Goal: Feedback & Contribution: Submit feedback/report problem

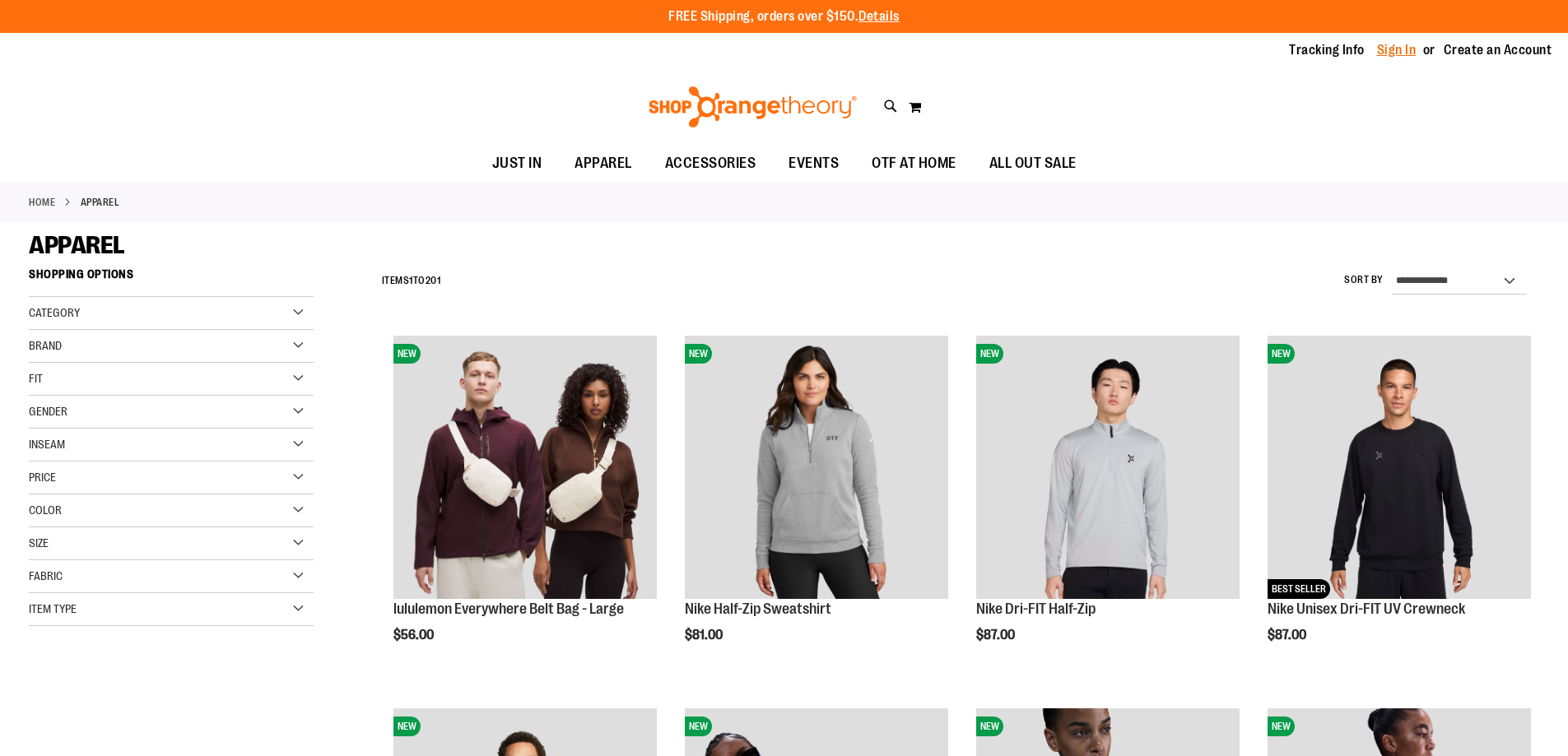
click at [1386, 46] on link "Sign In" at bounding box center [1396, 50] width 40 height 18
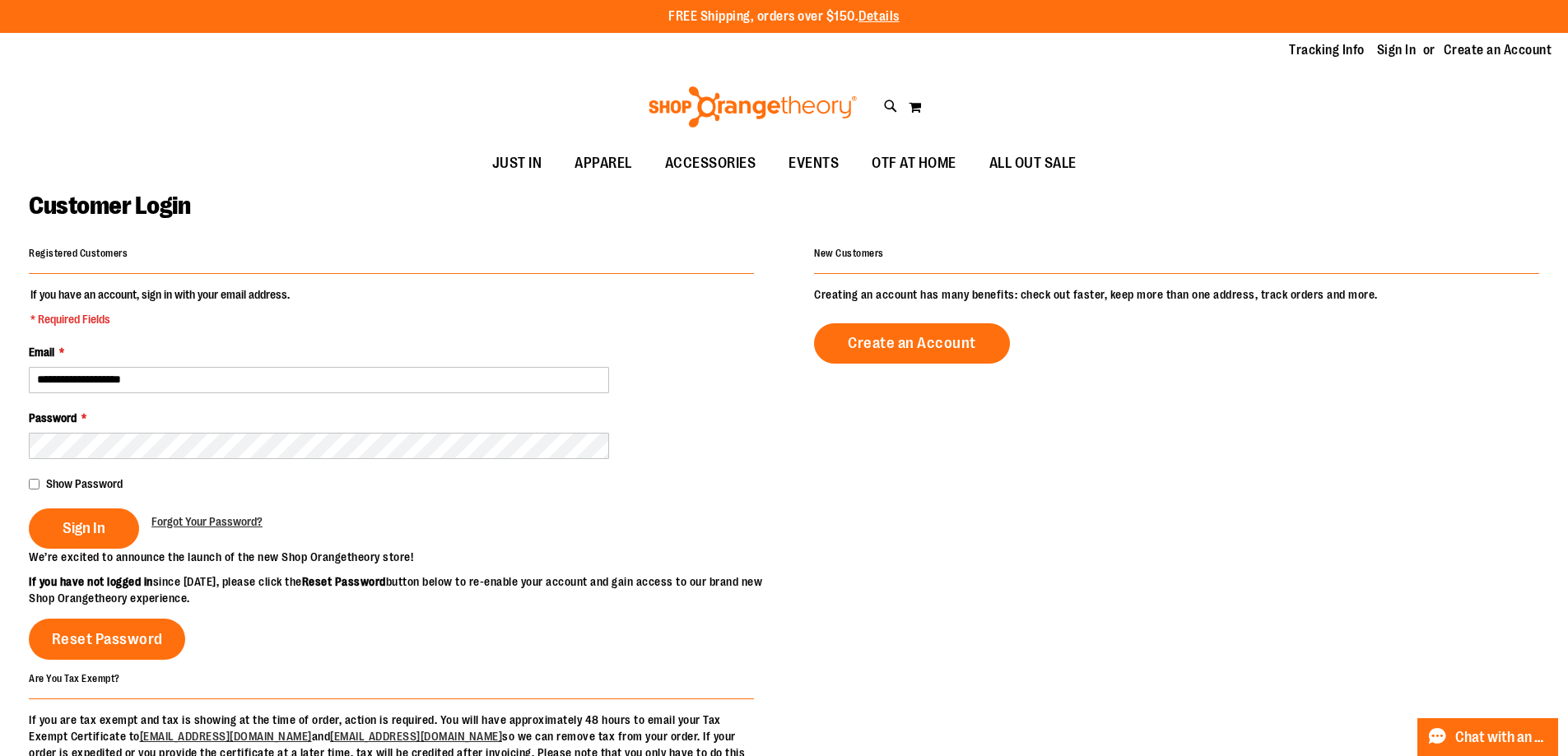
type input "**********"
click at [29, 509] on button "Sign In" at bounding box center [84, 529] width 111 height 41
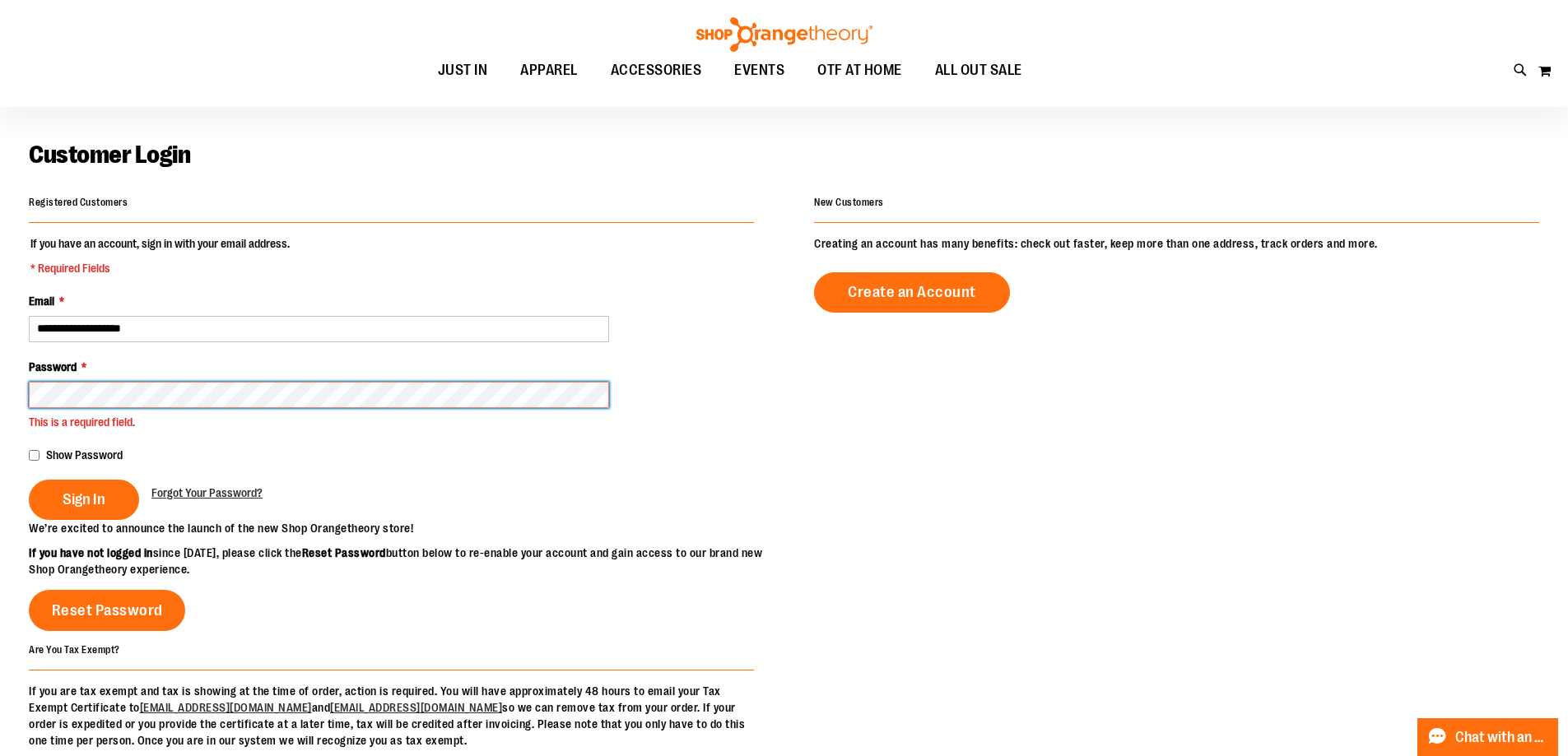
scroll to position [54, 0]
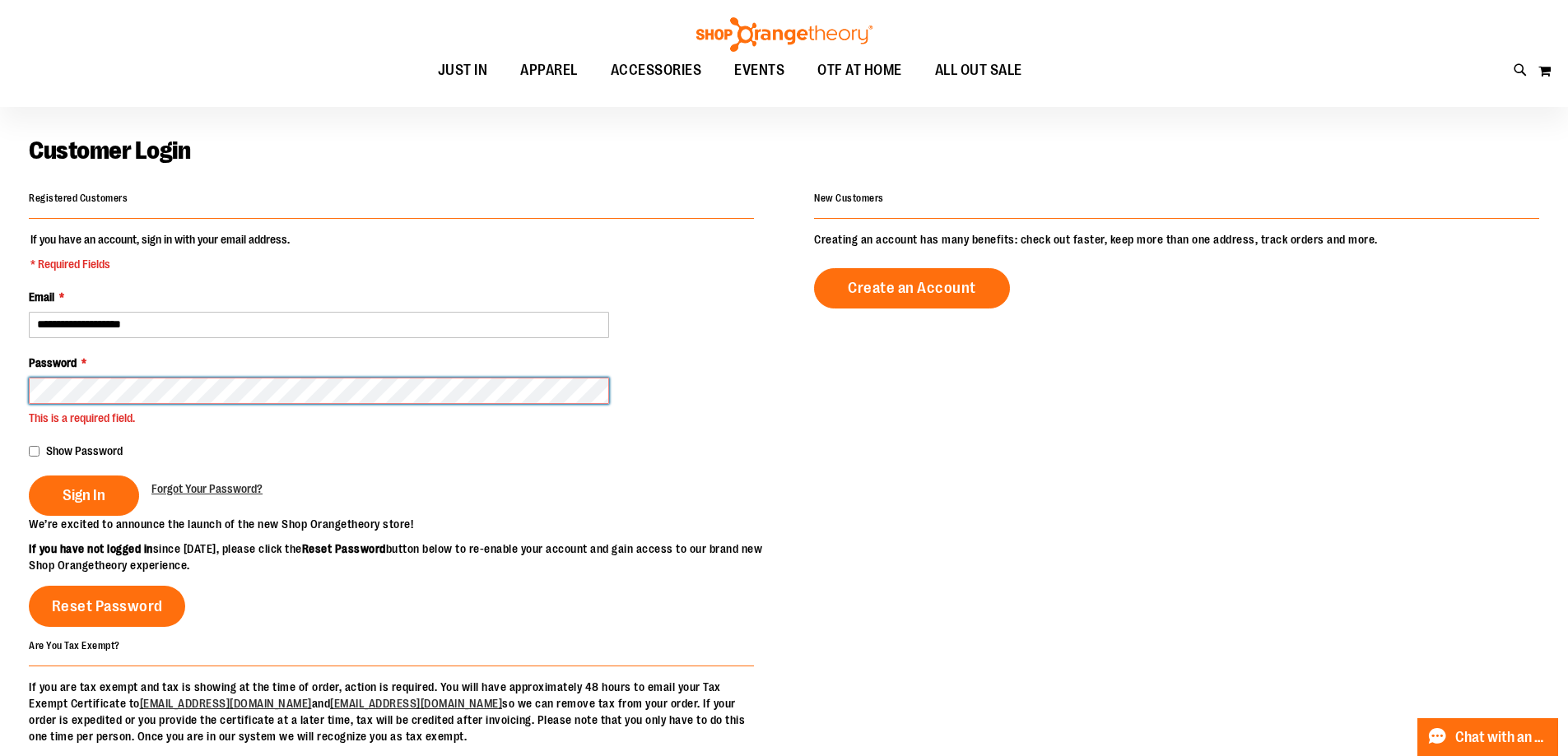
click at [29, 475] on button "Sign In" at bounding box center [84, 495] width 111 height 41
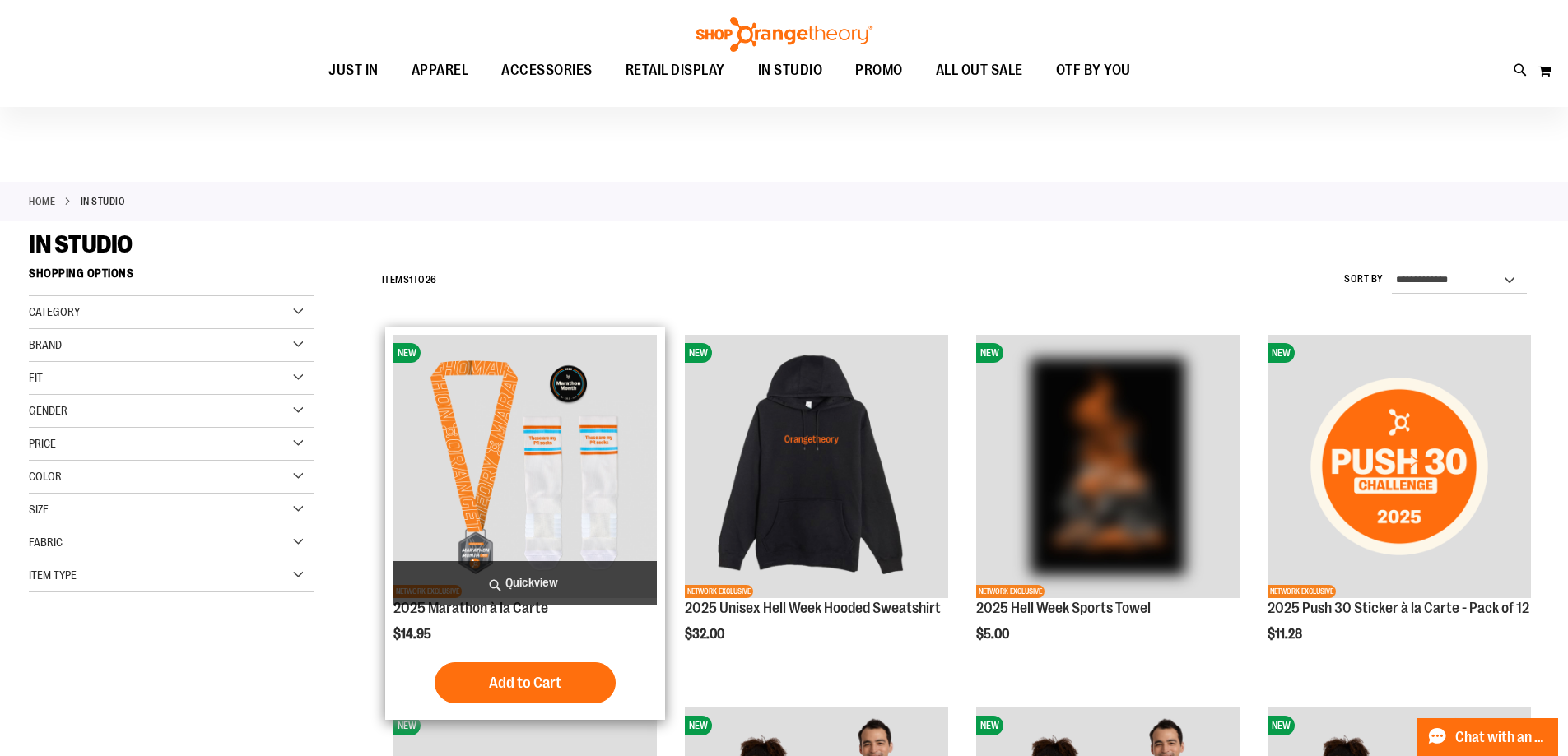
scroll to position [411, 0]
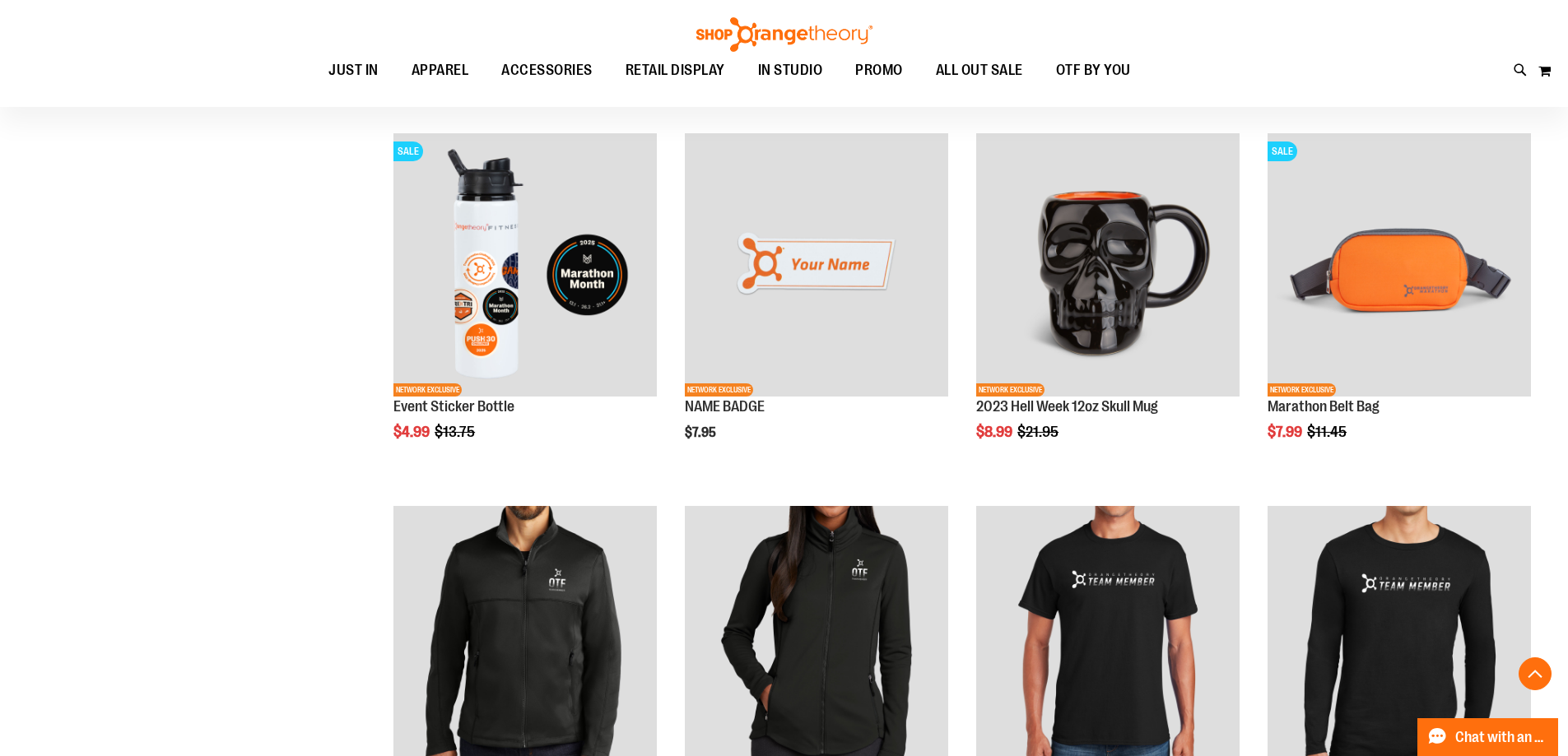
scroll to position [1316, 0]
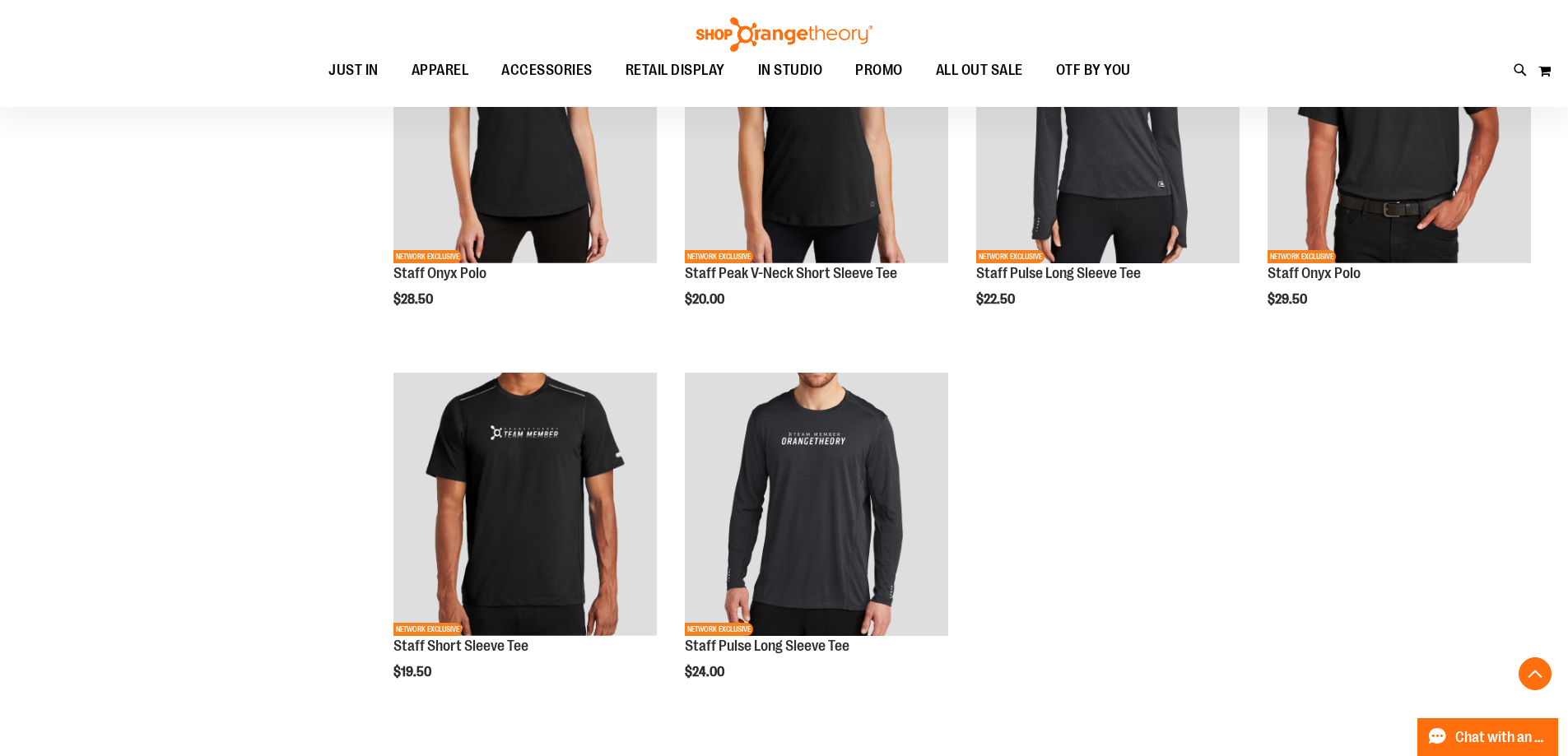
scroll to position [2116, 0]
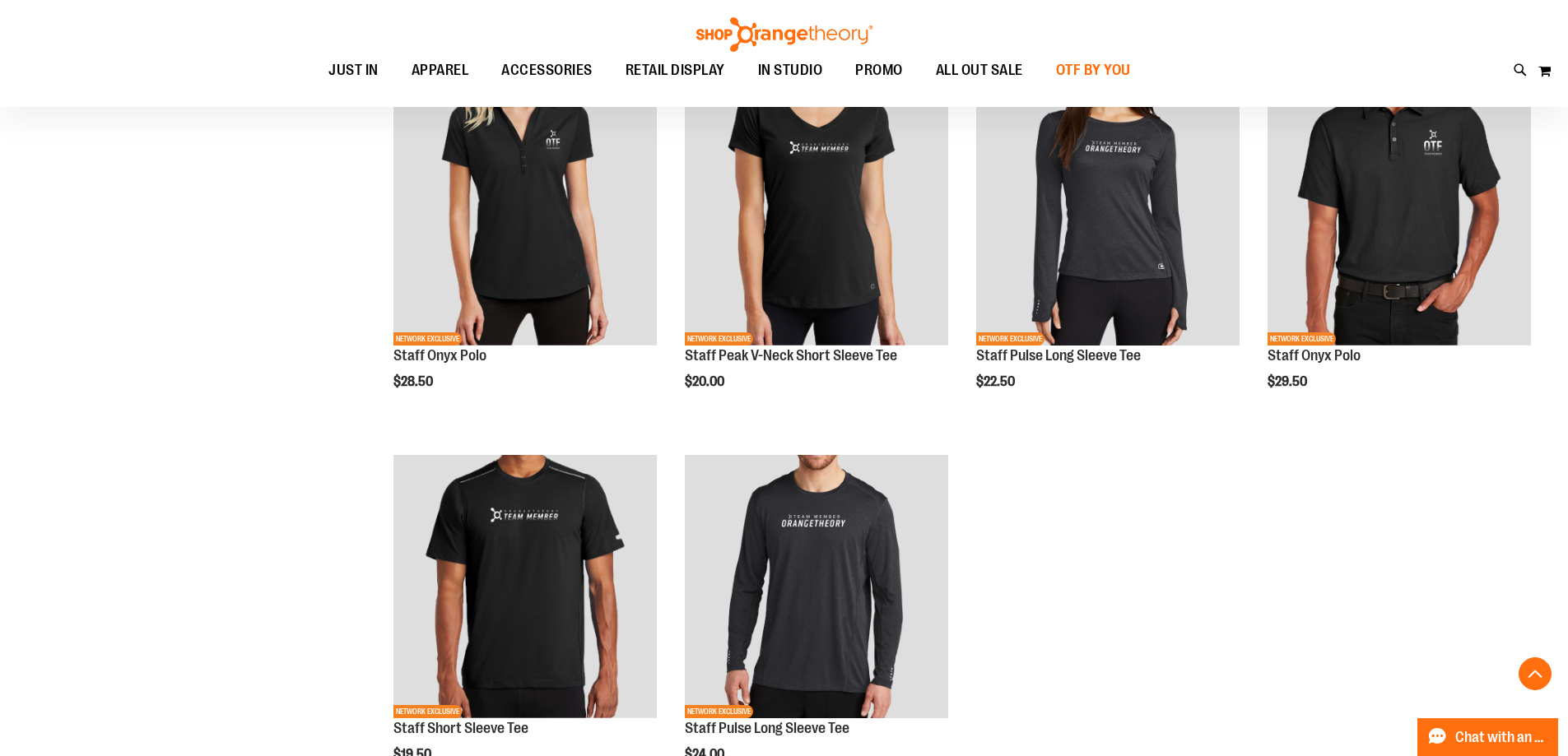
click at [1130, 74] on span "OTF BY YOU" at bounding box center [1094, 69] width 75 height 37
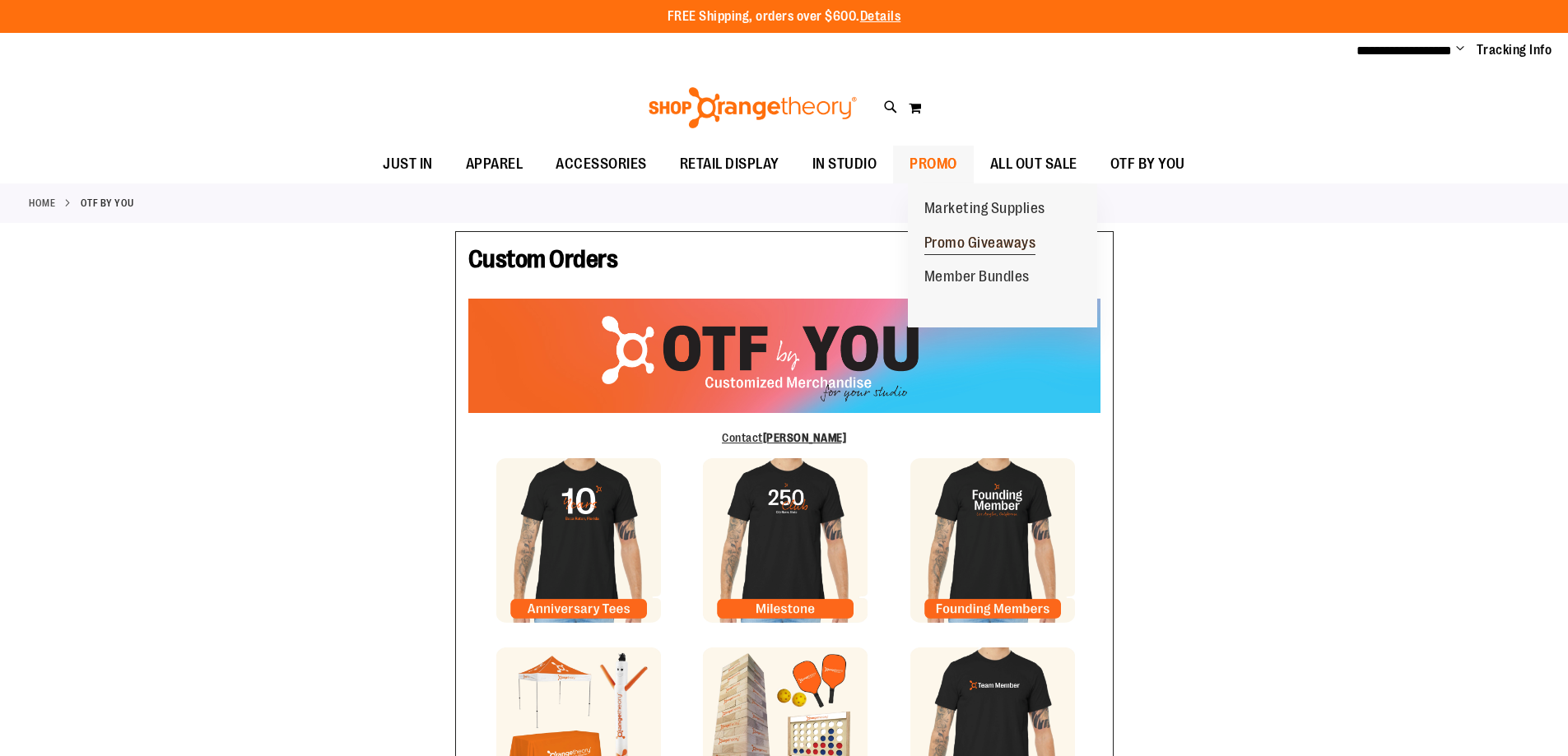
click at [973, 245] on span "Promo Giveaways" at bounding box center [979, 244] width 112 height 21
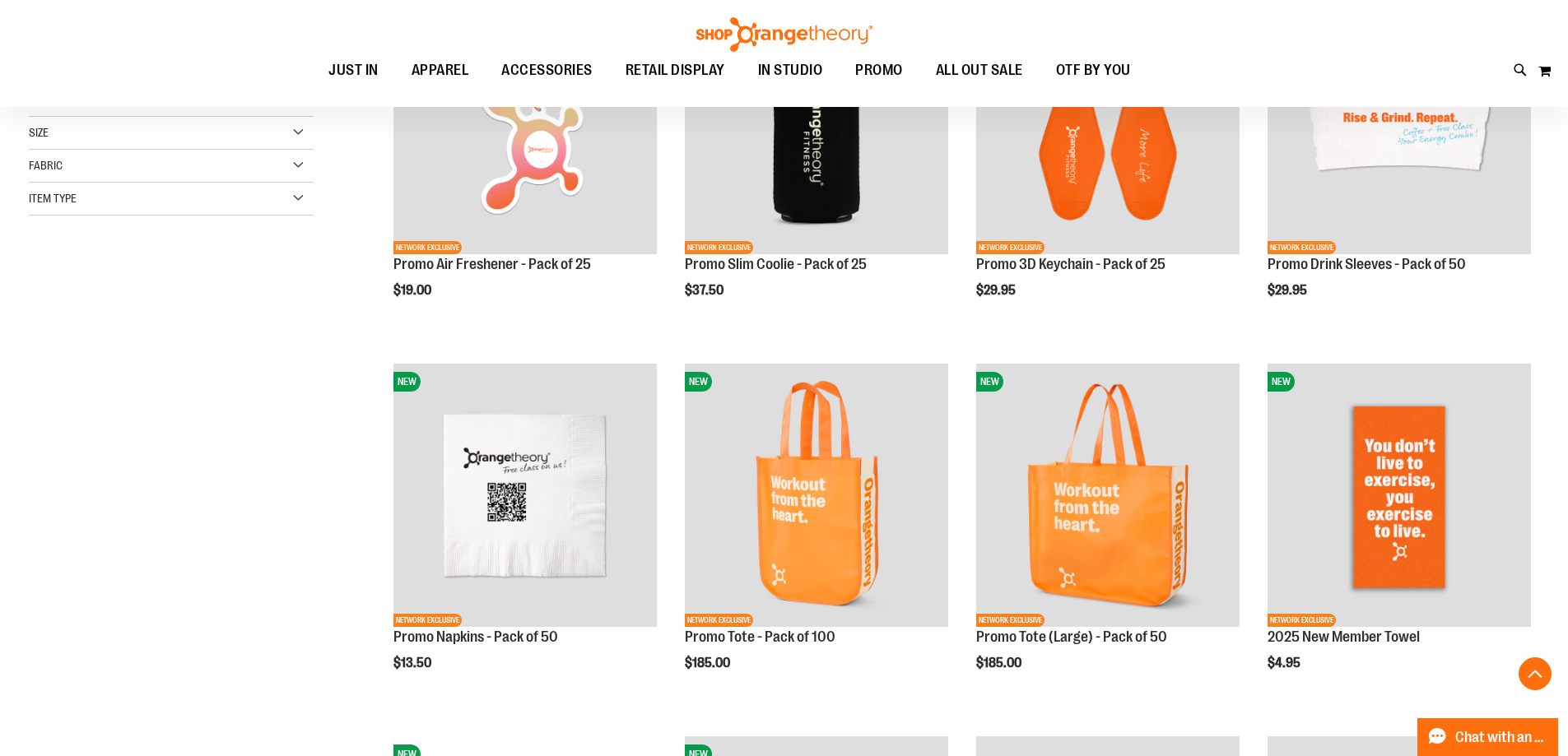
scroll to position [411, 0]
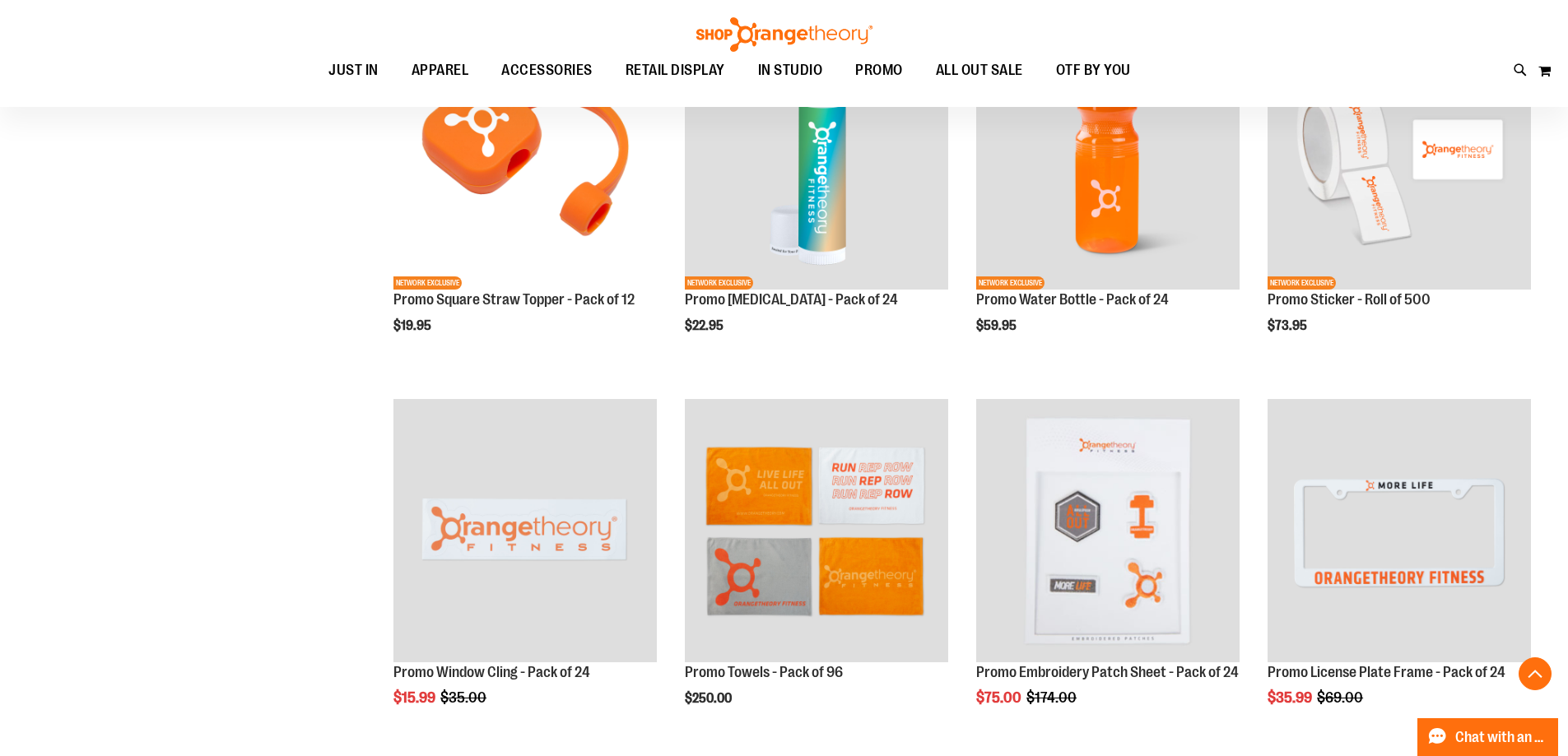
scroll to position [1316, 0]
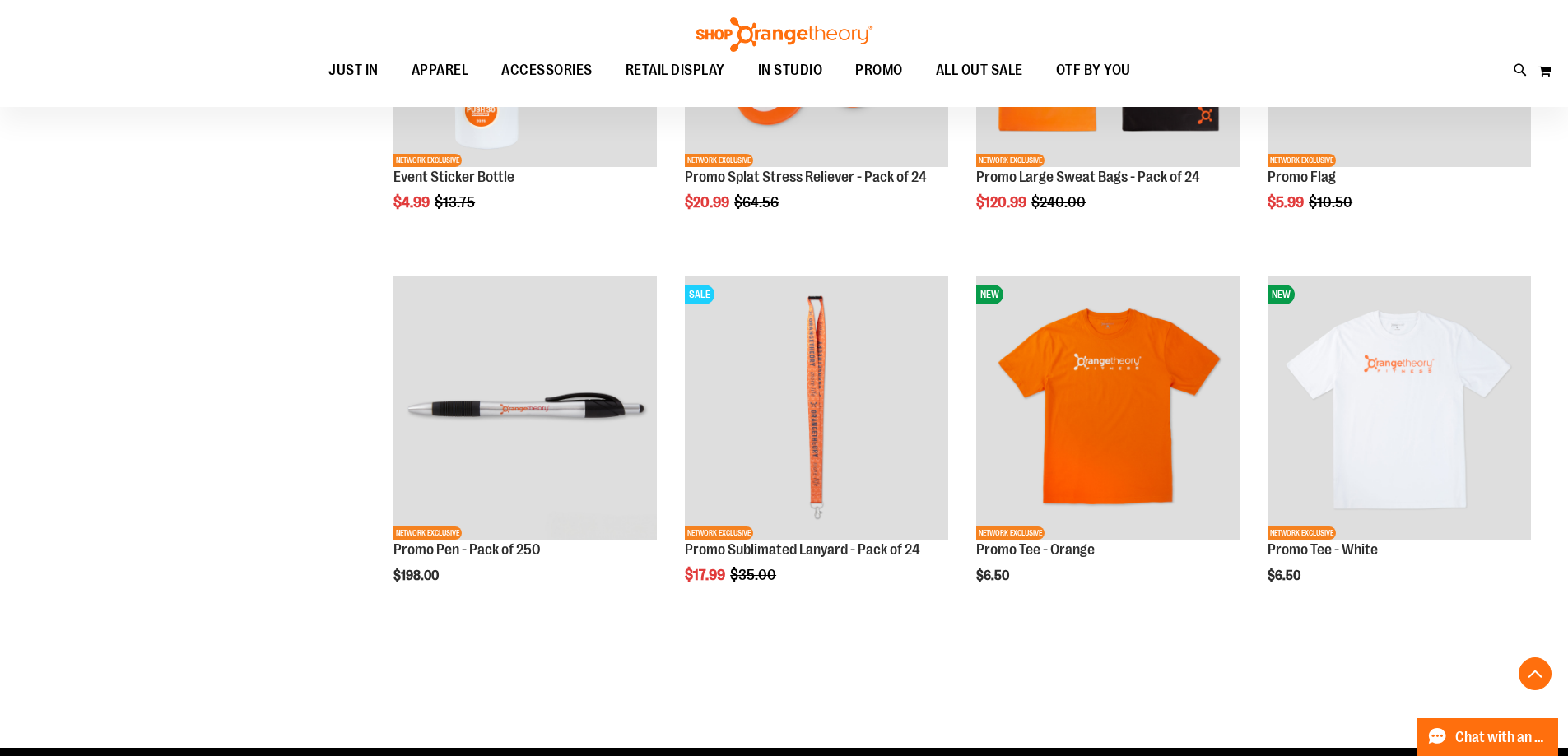
scroll to position [2304, 0]
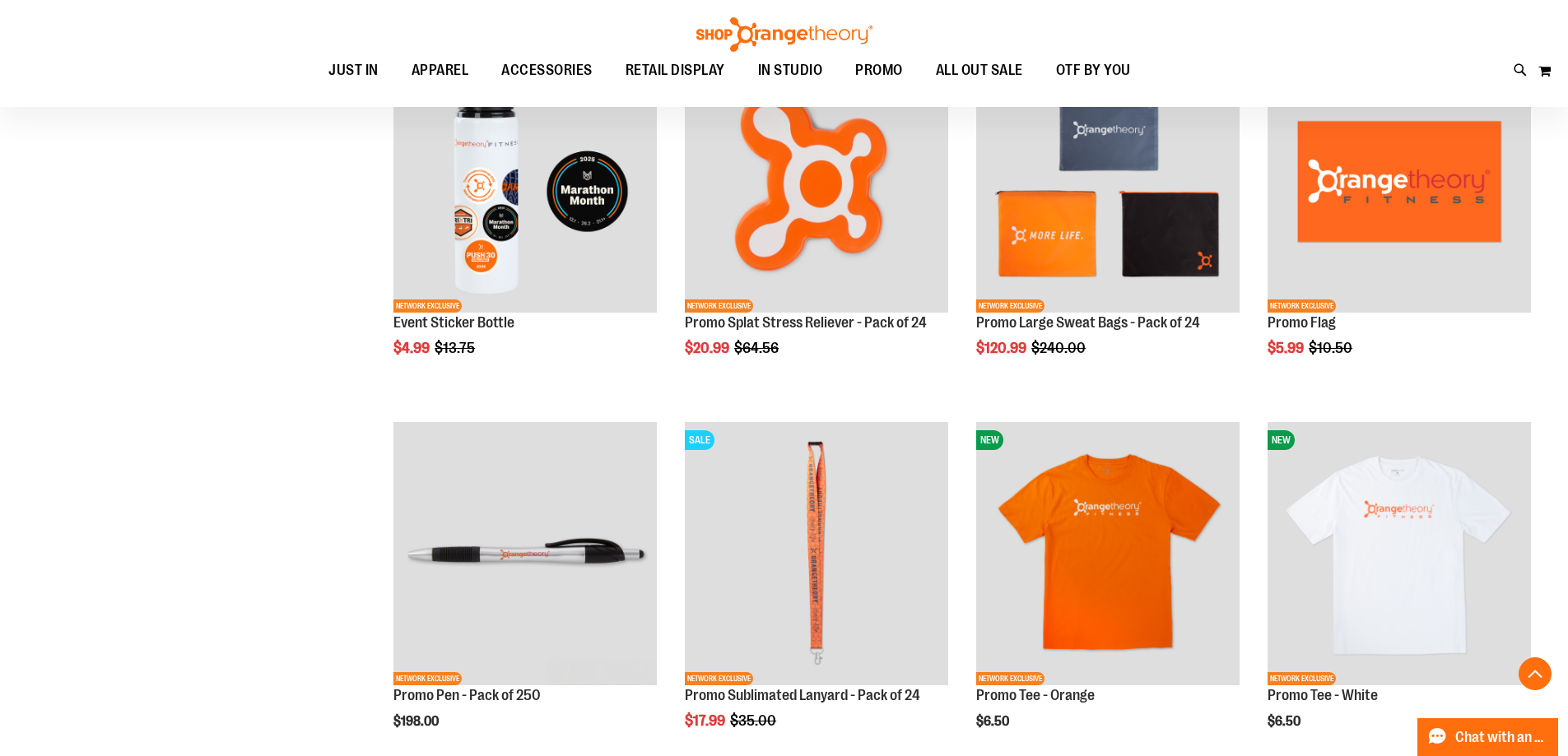
scroll to position [2199, 0]
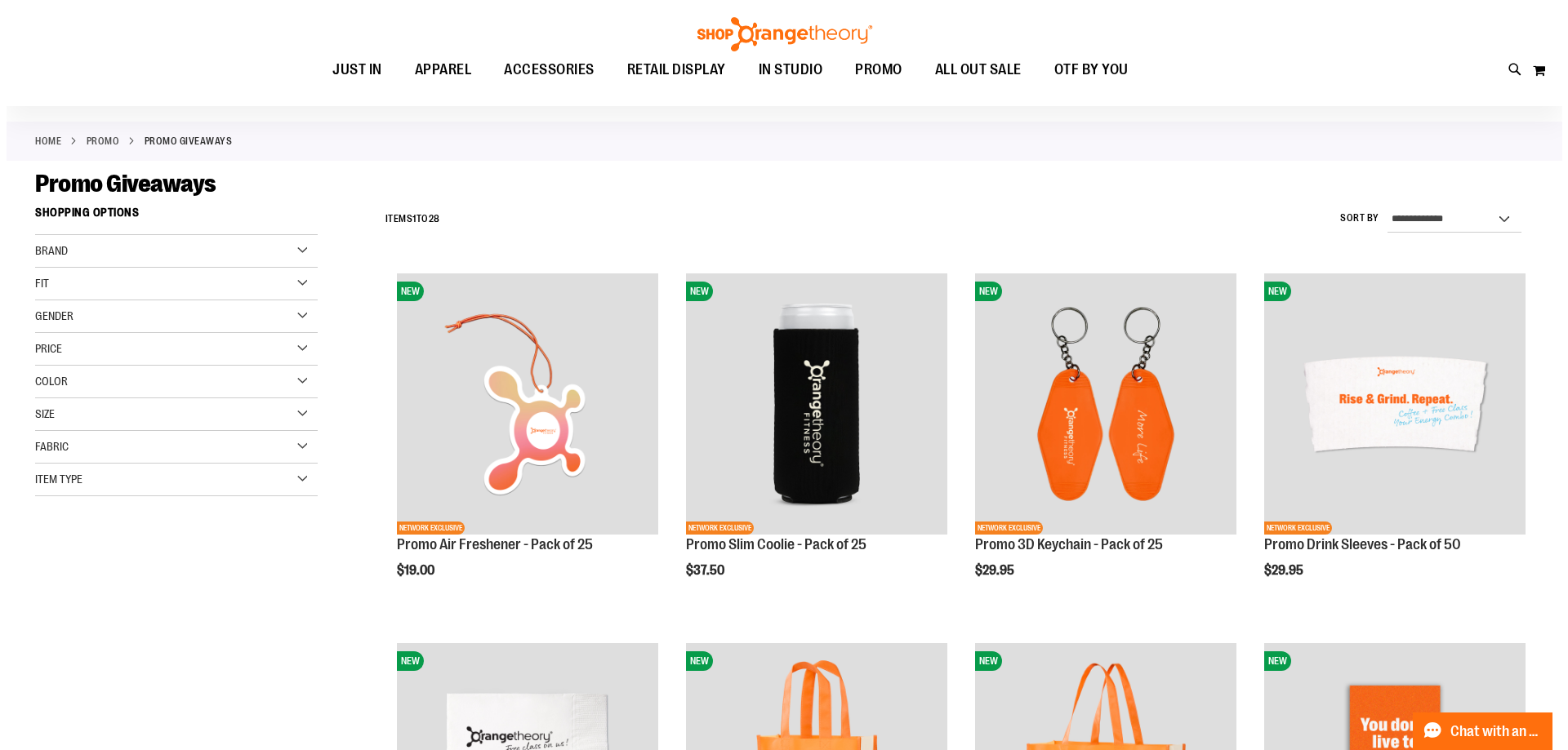
scroll to position [58, 0]
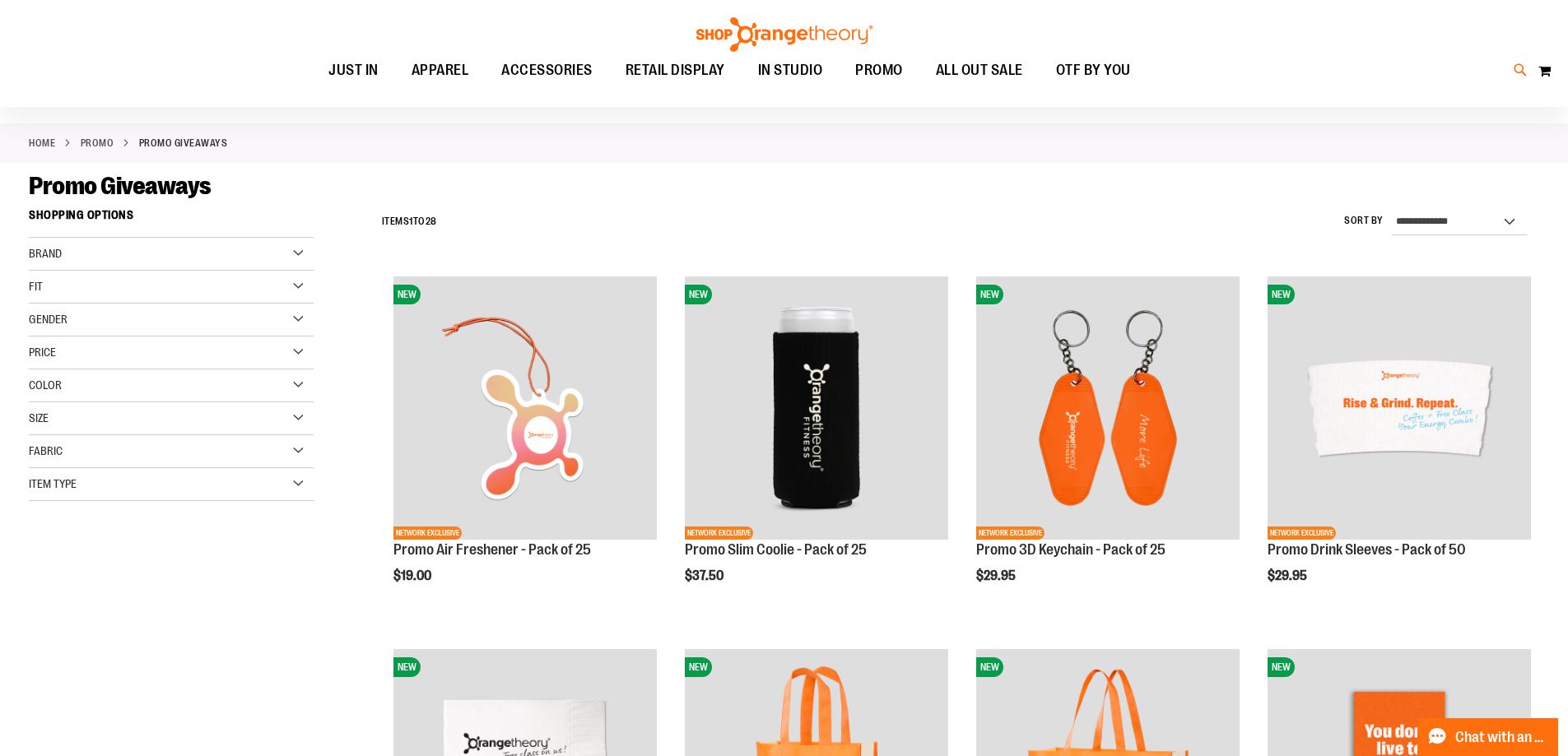
drag, startPoint x: 1502, startPoint y: 70, endPoint x: 1513, endPoint y: 71, distance: 11.0
click at [1507, 71] on div "Toggle Nav Search Popular Suggestions Advanced Search" at bounding box center [784, 53] width 1568 height 107
click at [1517, 71] on icon at bounding box center [1521, 70] width 14 height 19
type input "*******"
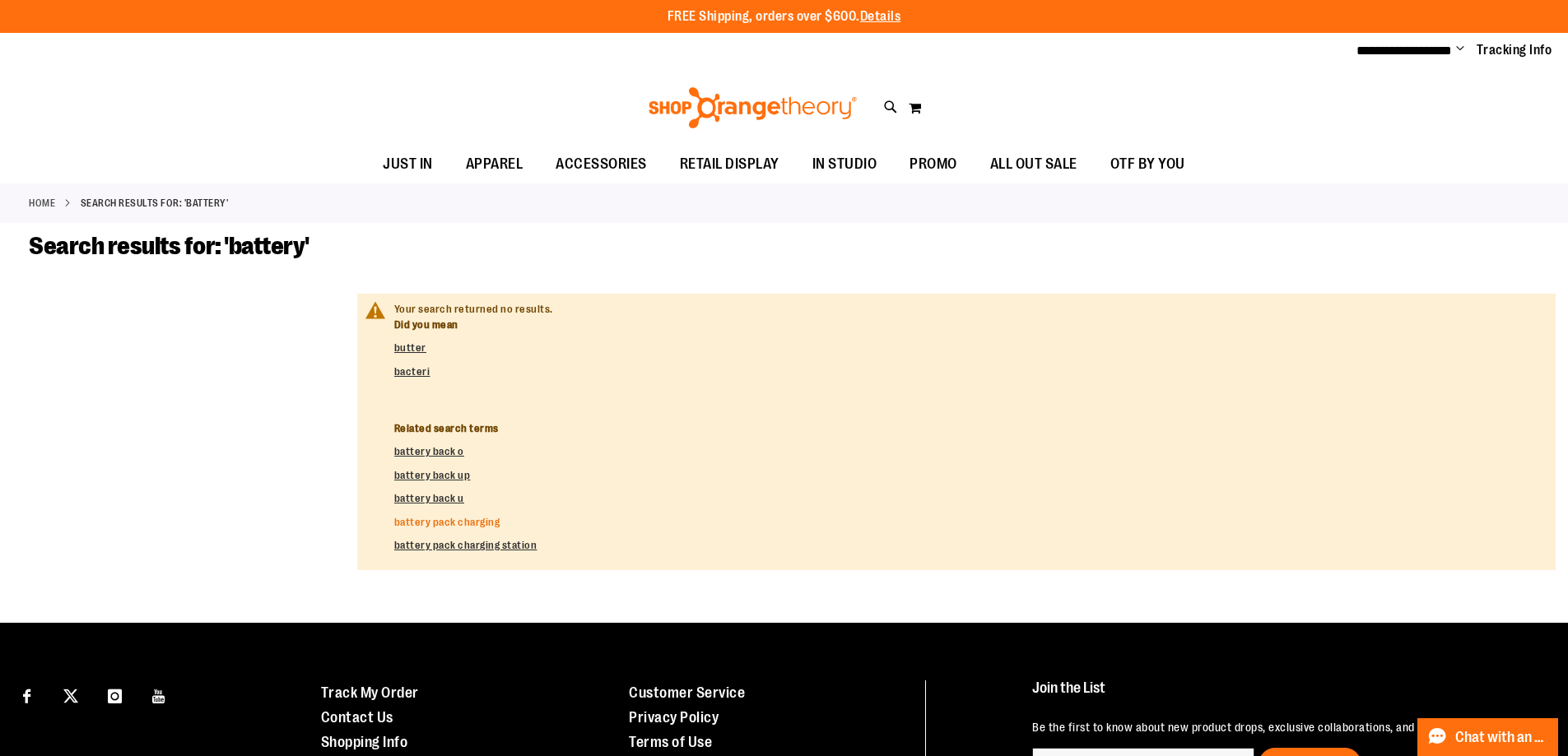
click at [488, 519] on link "battery pack charging" at bounding box center [447, 522] width 106 height 12
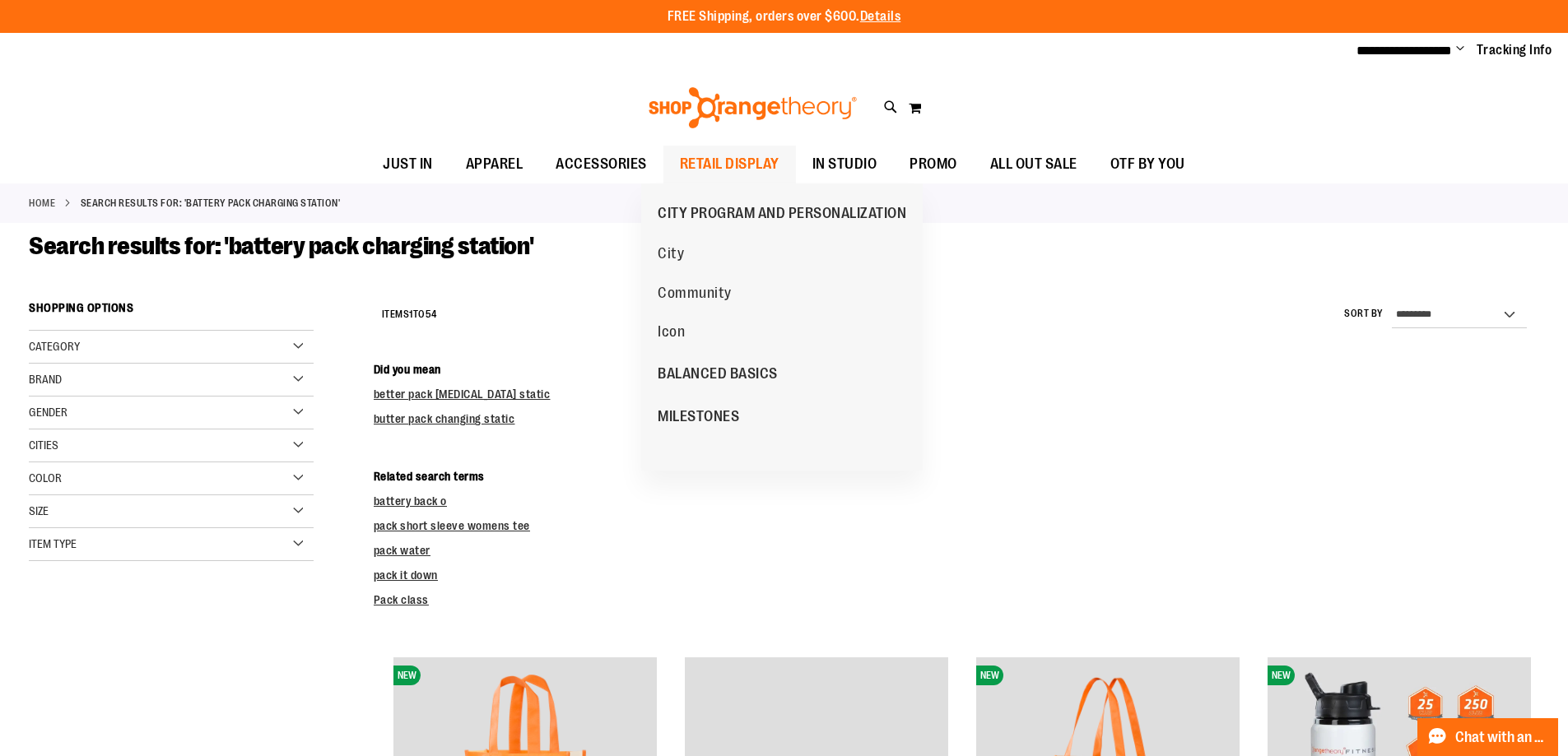
click at [680, 165] on span "RETAIL DISPLAY" at bounding box center [729, 163] width 100 height 37
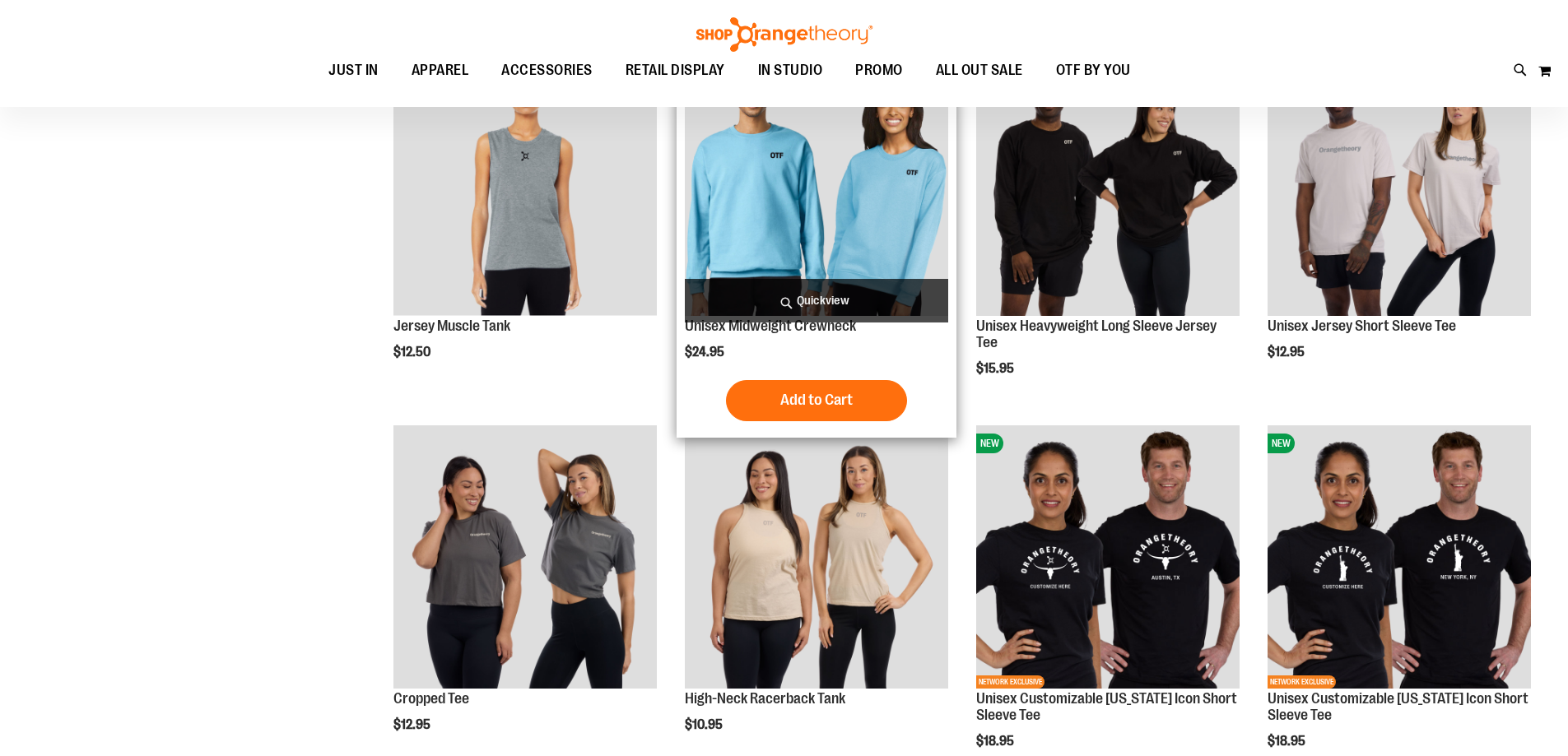
scroll to position [493, 0]
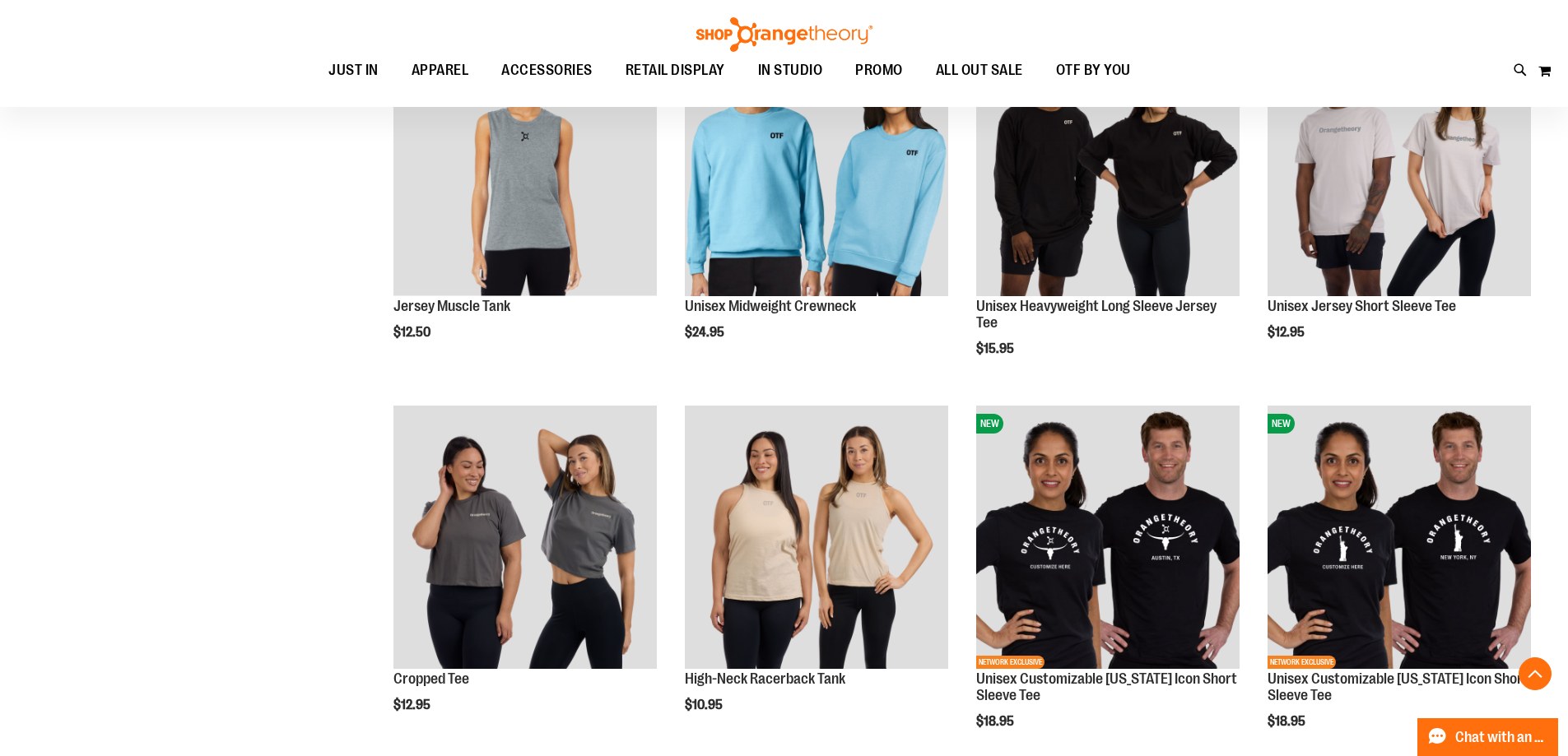
scroll to position [822, 0]
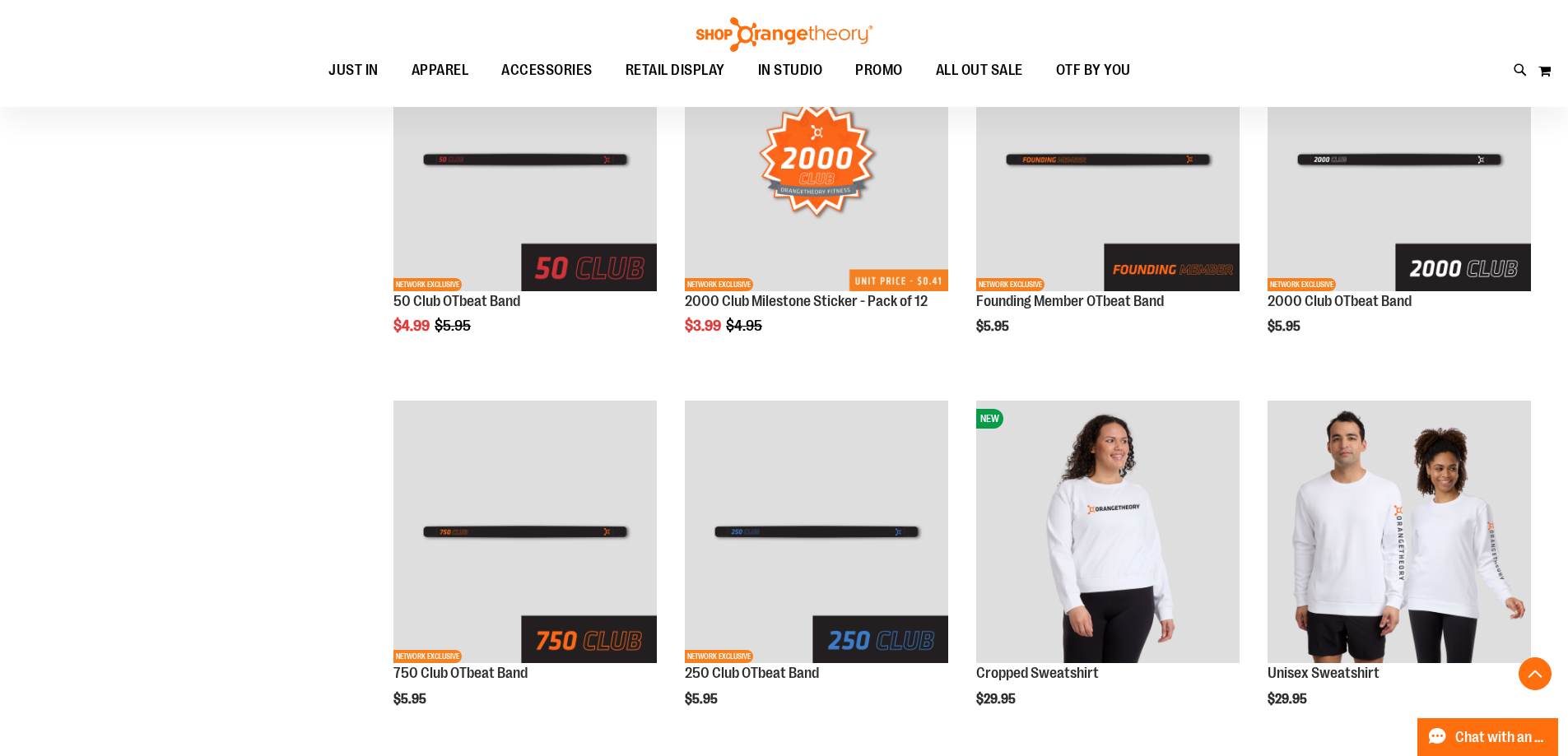
scroll to position [1892, 0]
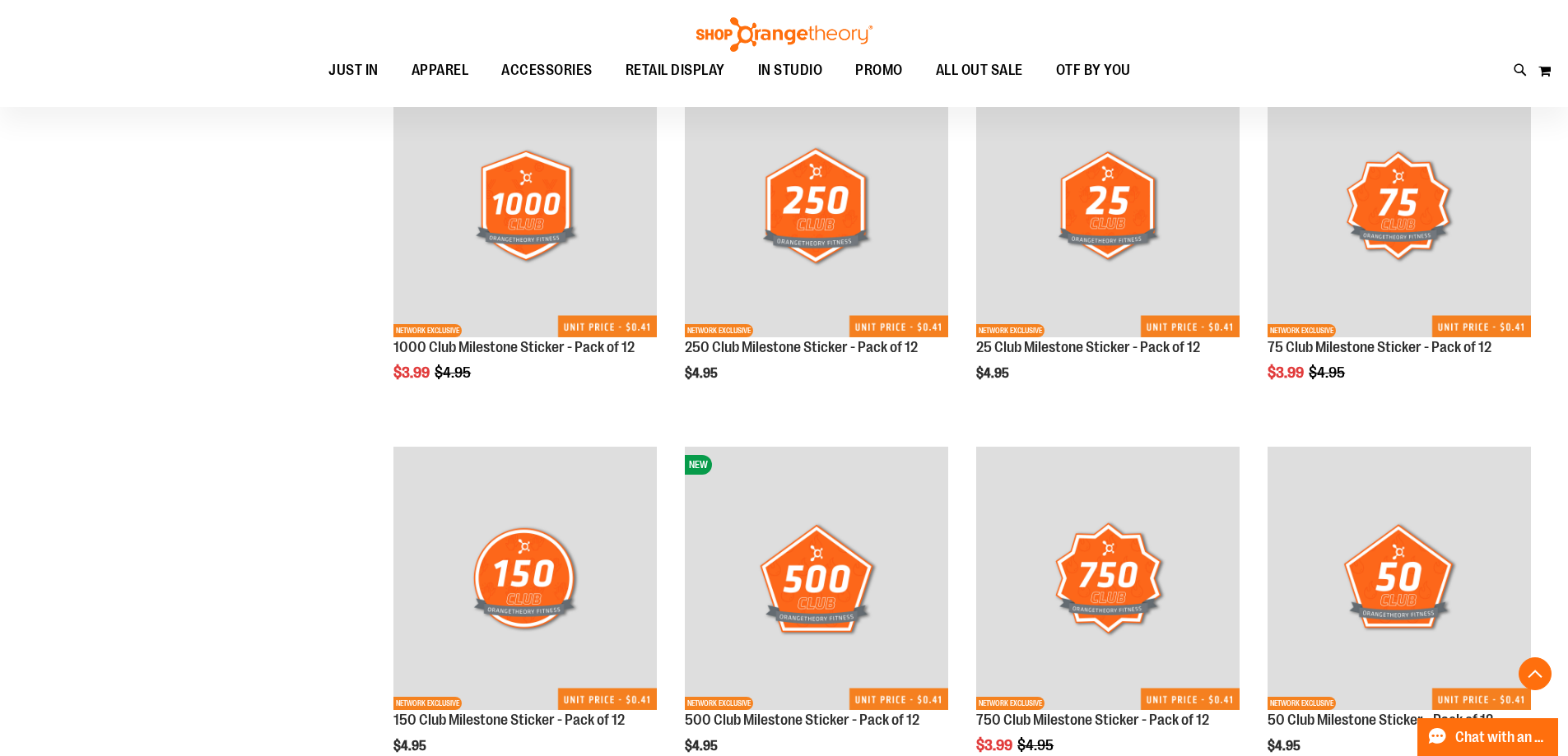
scroll to position [2469, 0]
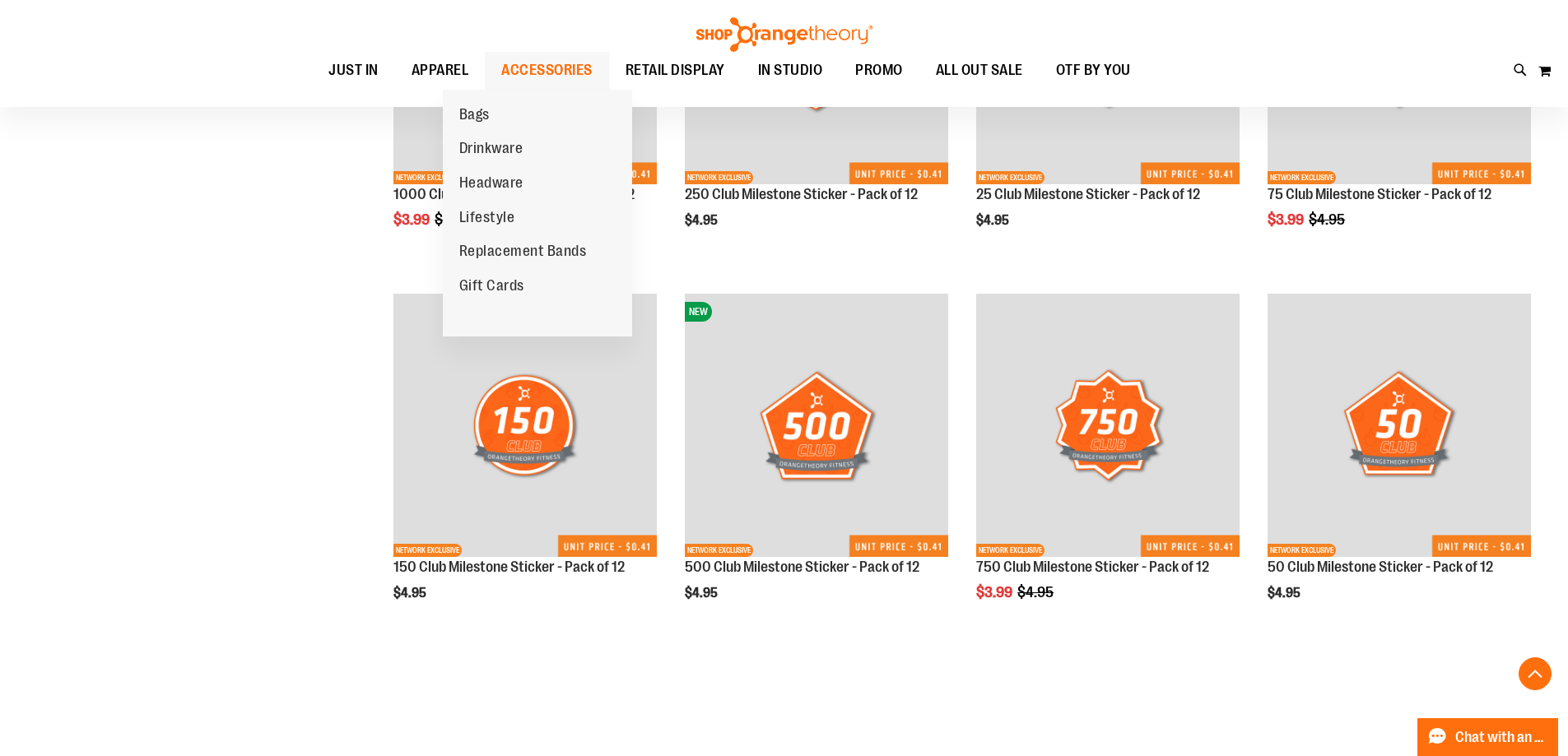
click at [520, 78] on span "ACCESSORIES" at bounding box center [546, 69] width 91 height 37
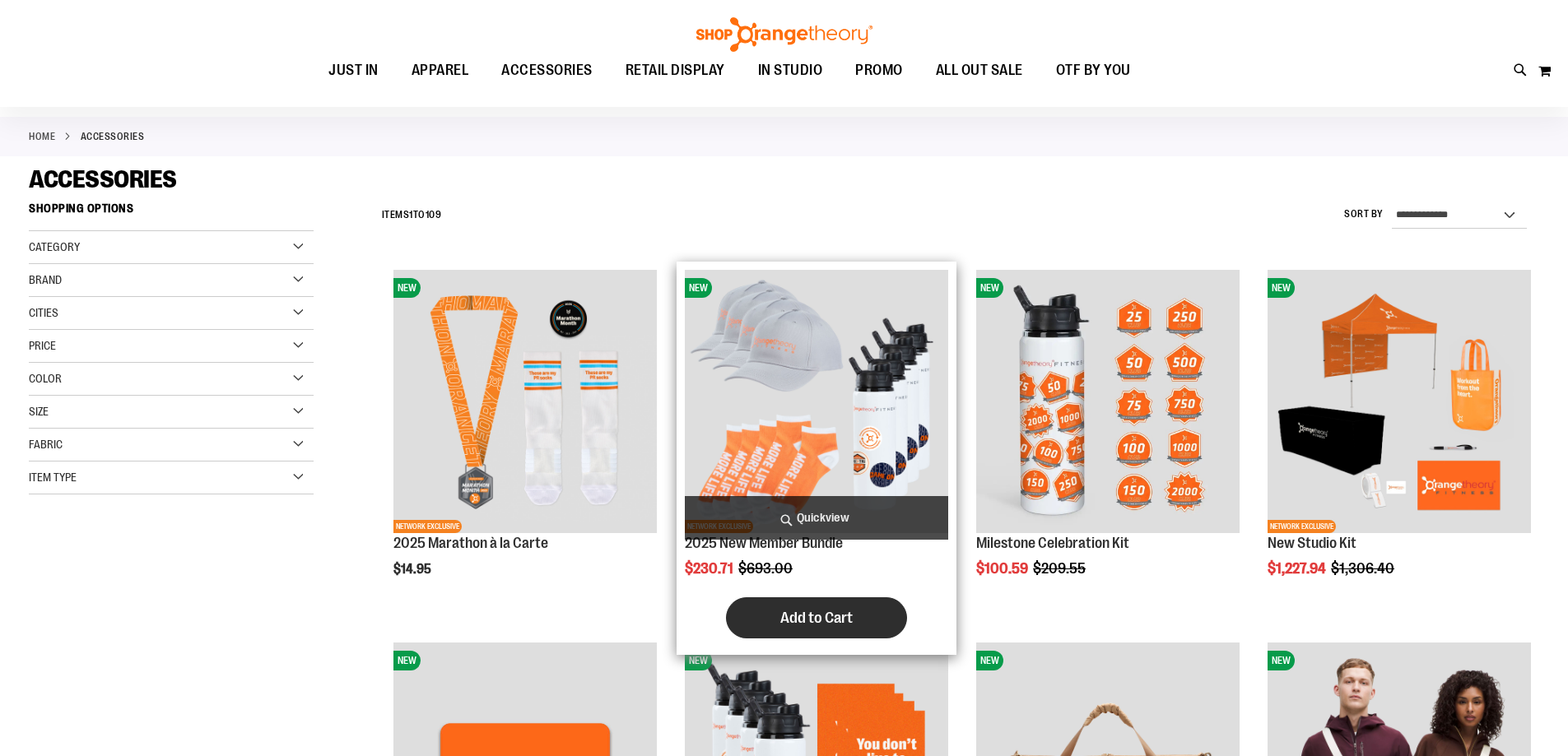
scroll to position [246, 0]
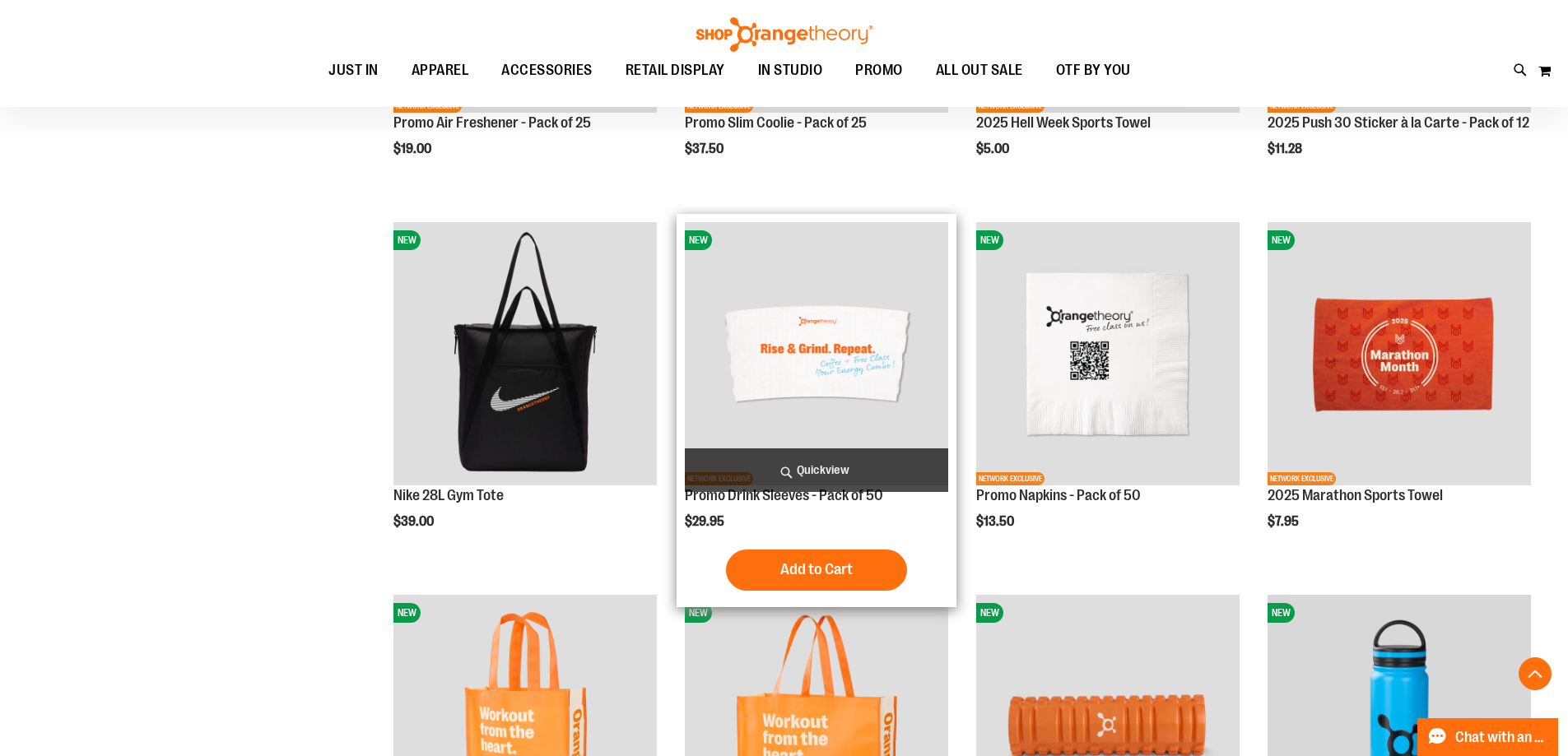
scroll to position [1398, 0]
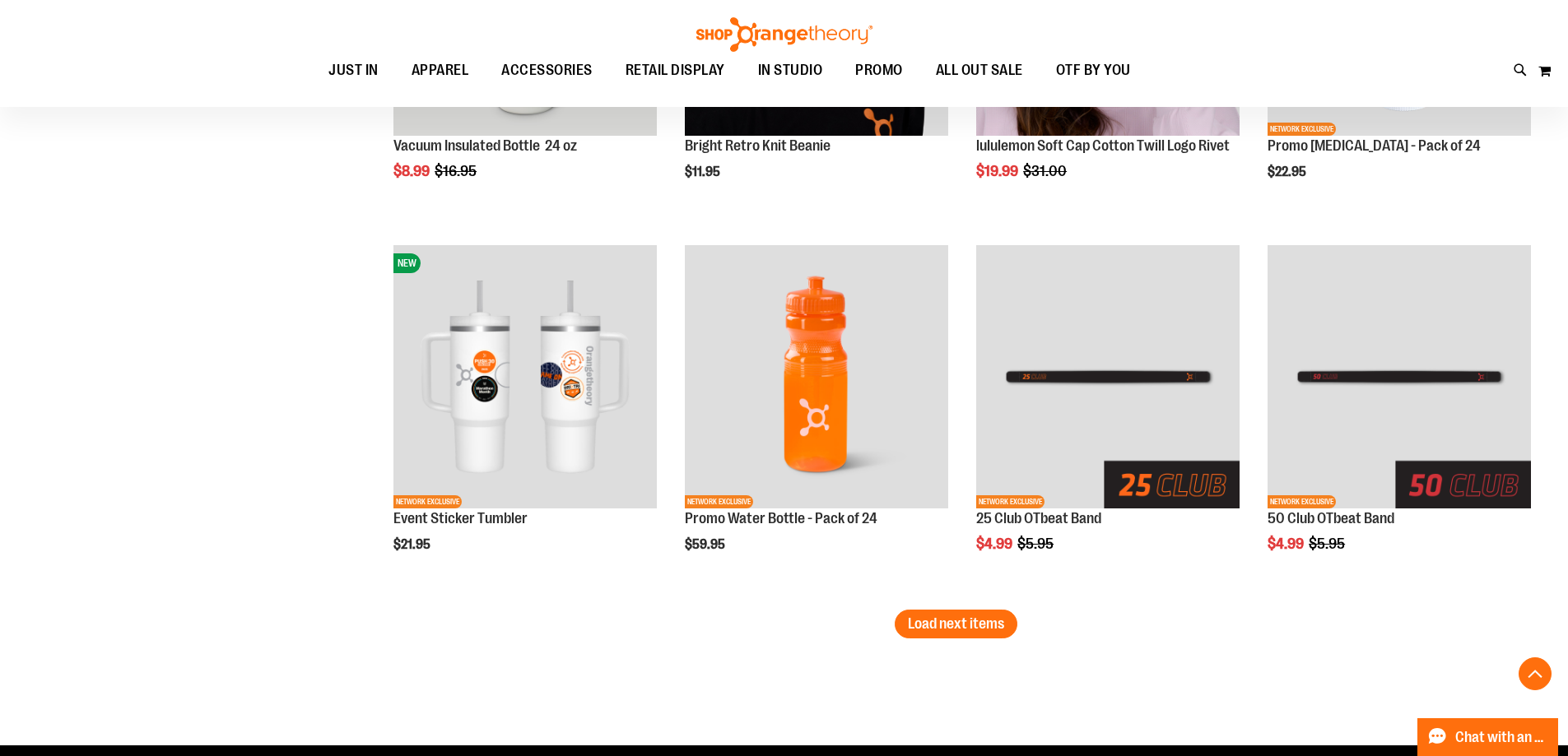
scroll to position [3292, 0]
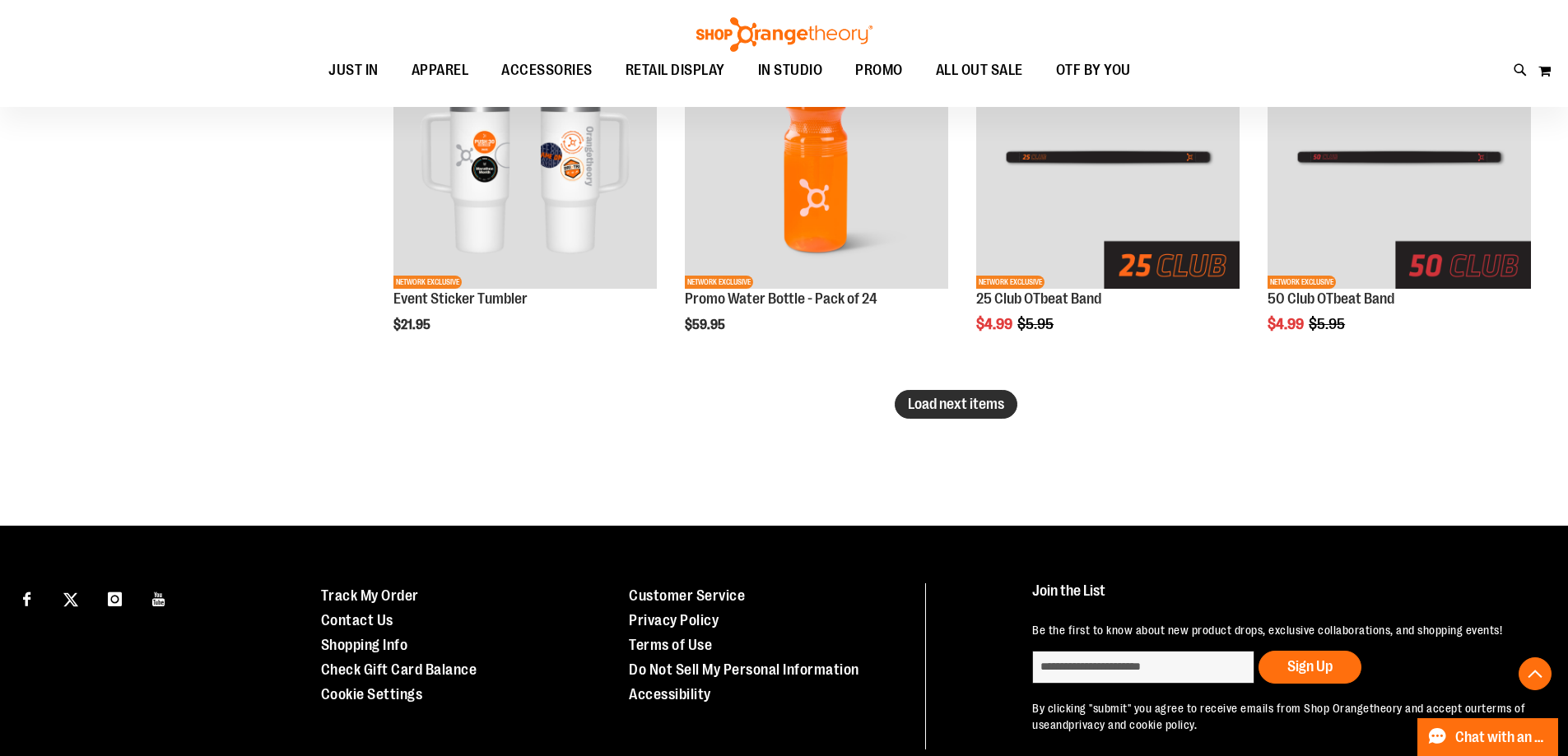
click at [926, 402] on span "Load next items" at bounding box center [955, 404] width 96 height 17
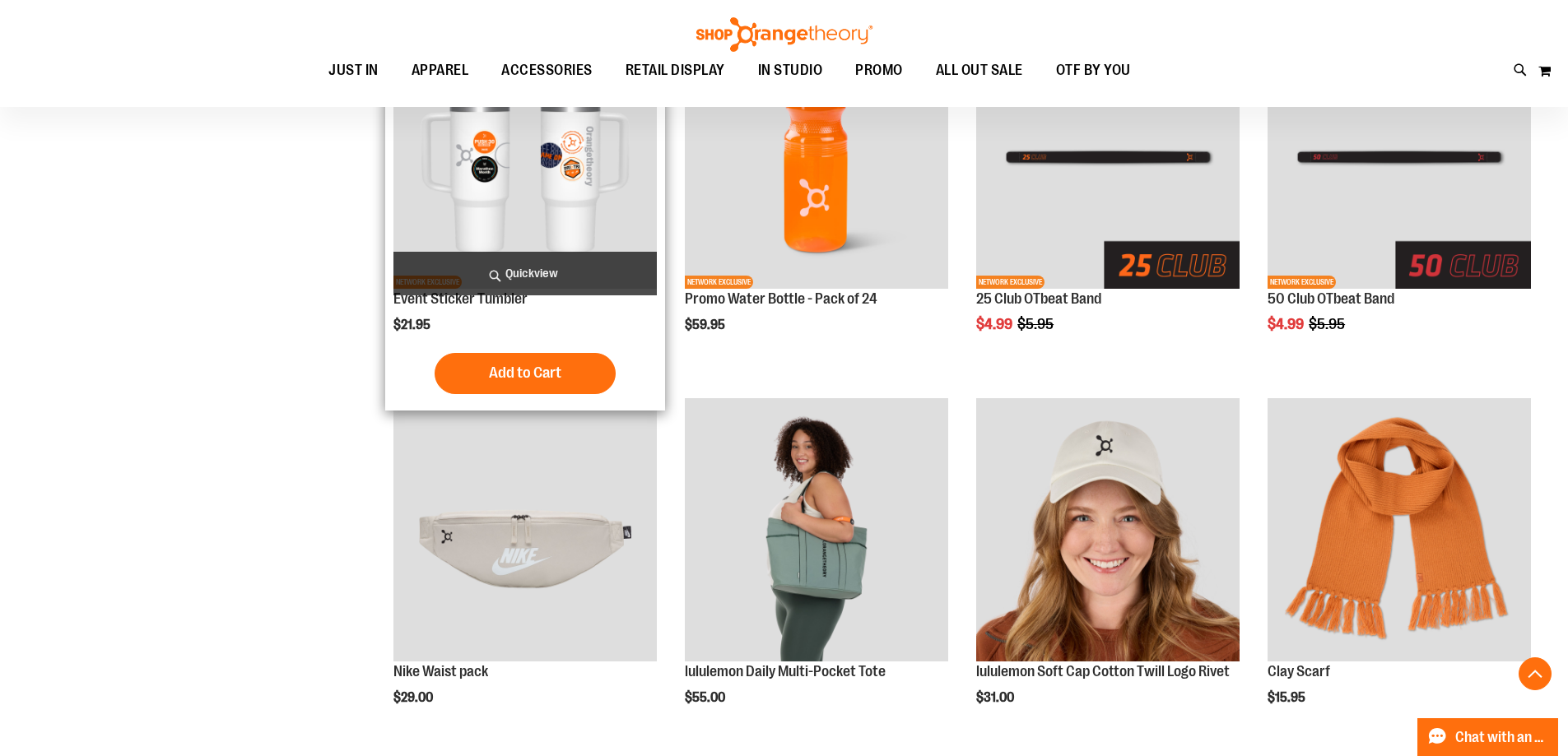
click at [519, 209] on img "product" at bounding box center [525, 157] width 264 height 264
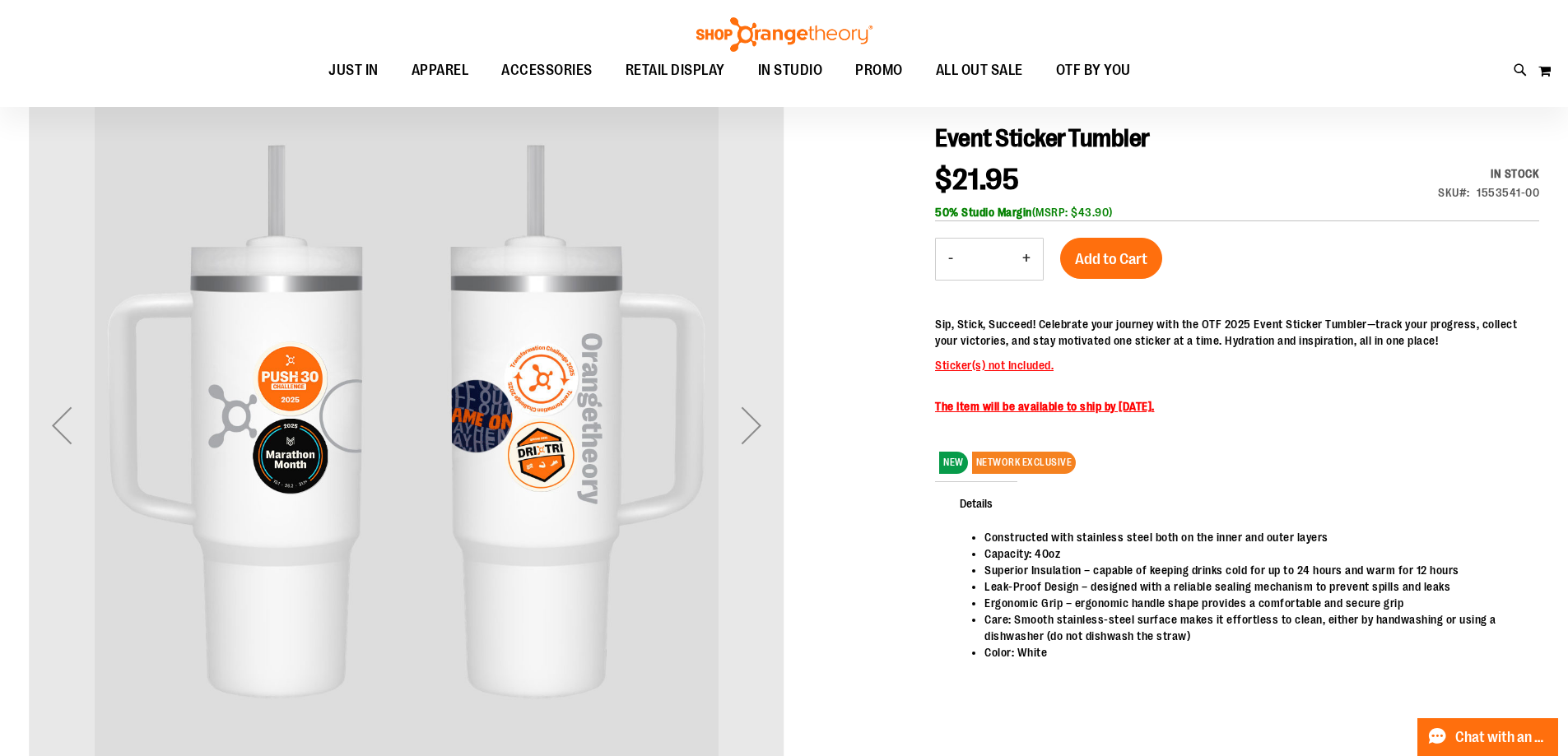
scroll to position [164, 0]
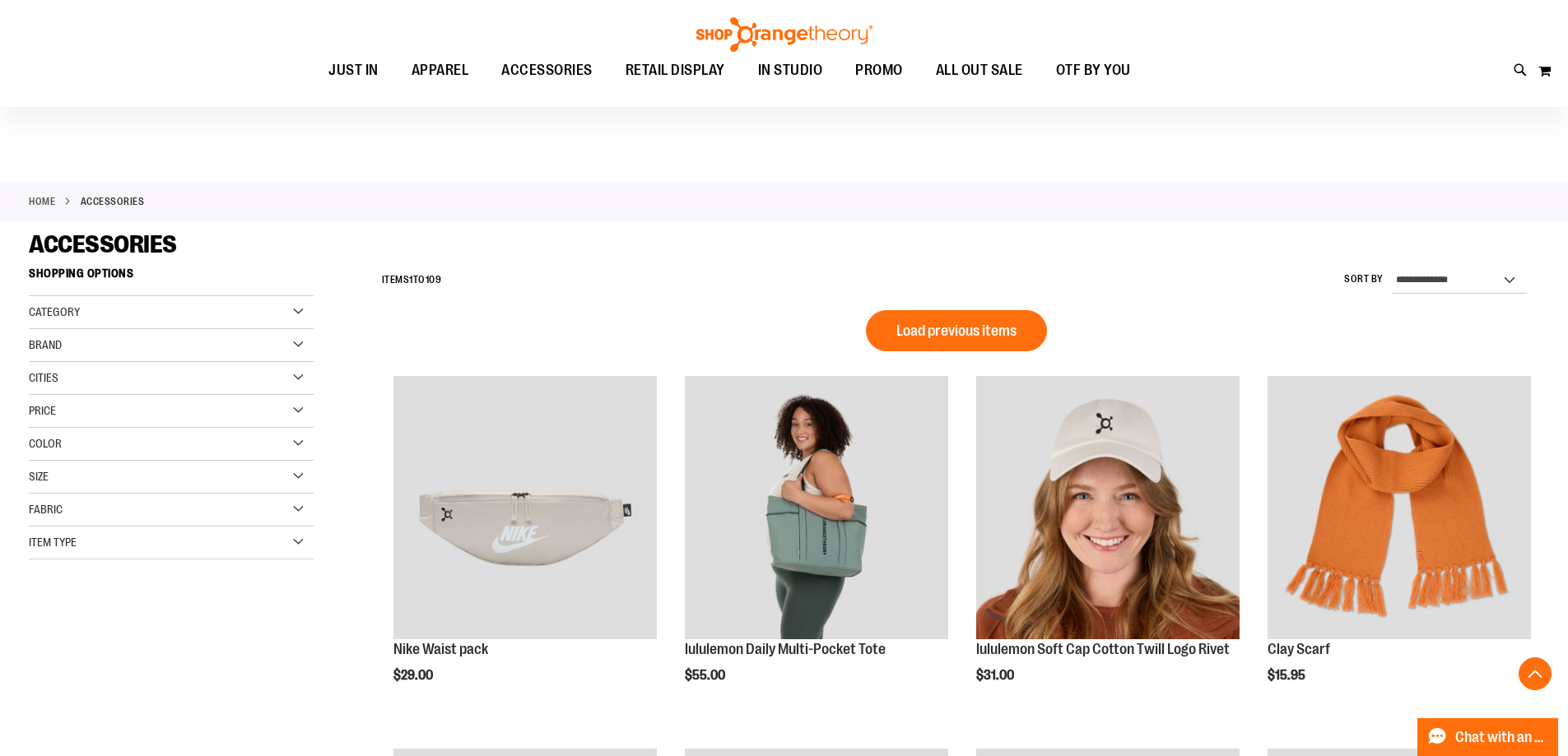
scroll to position [1160, 0]
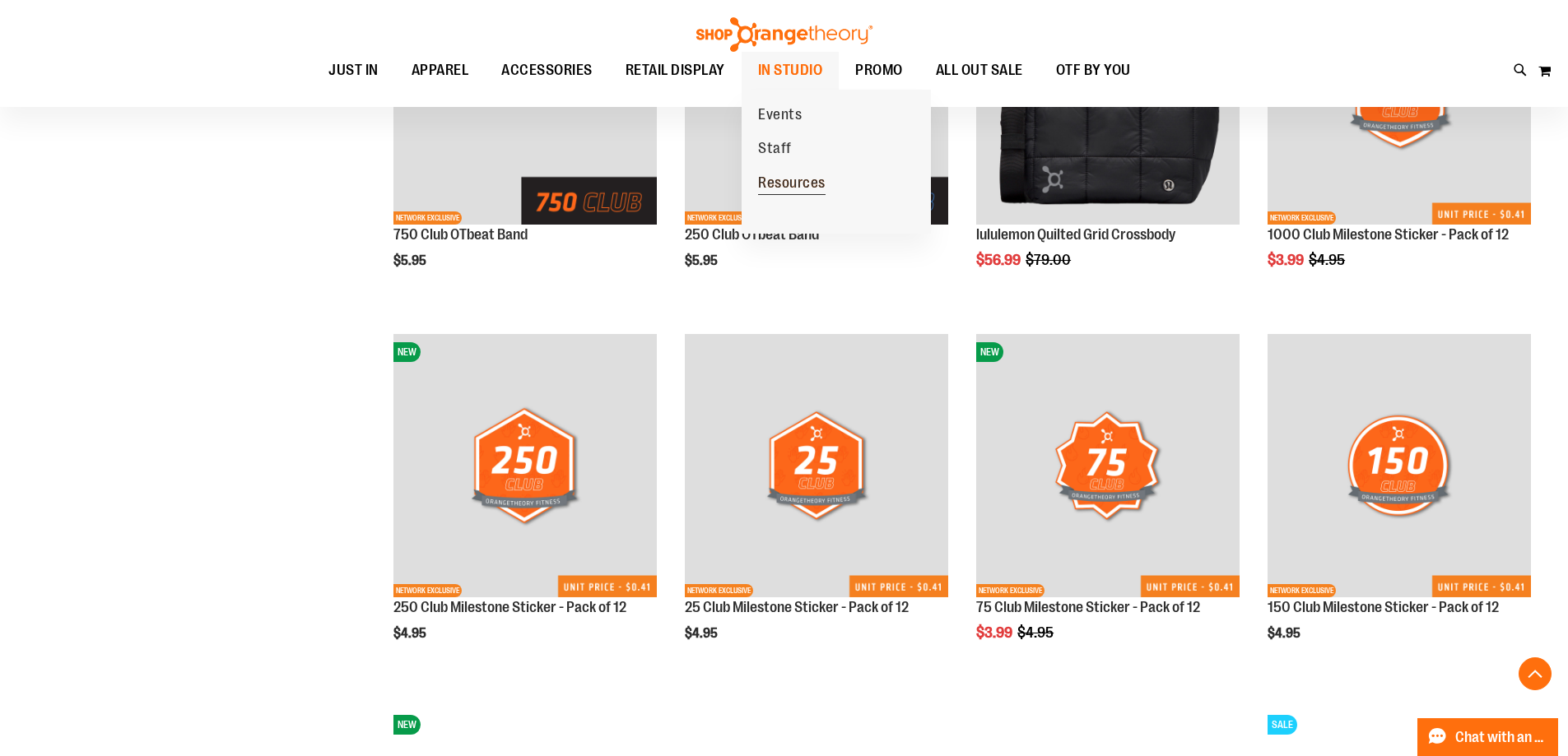
click at [807, 184] on span "Resources" at bounding box center [791, 185] width 67 height 21
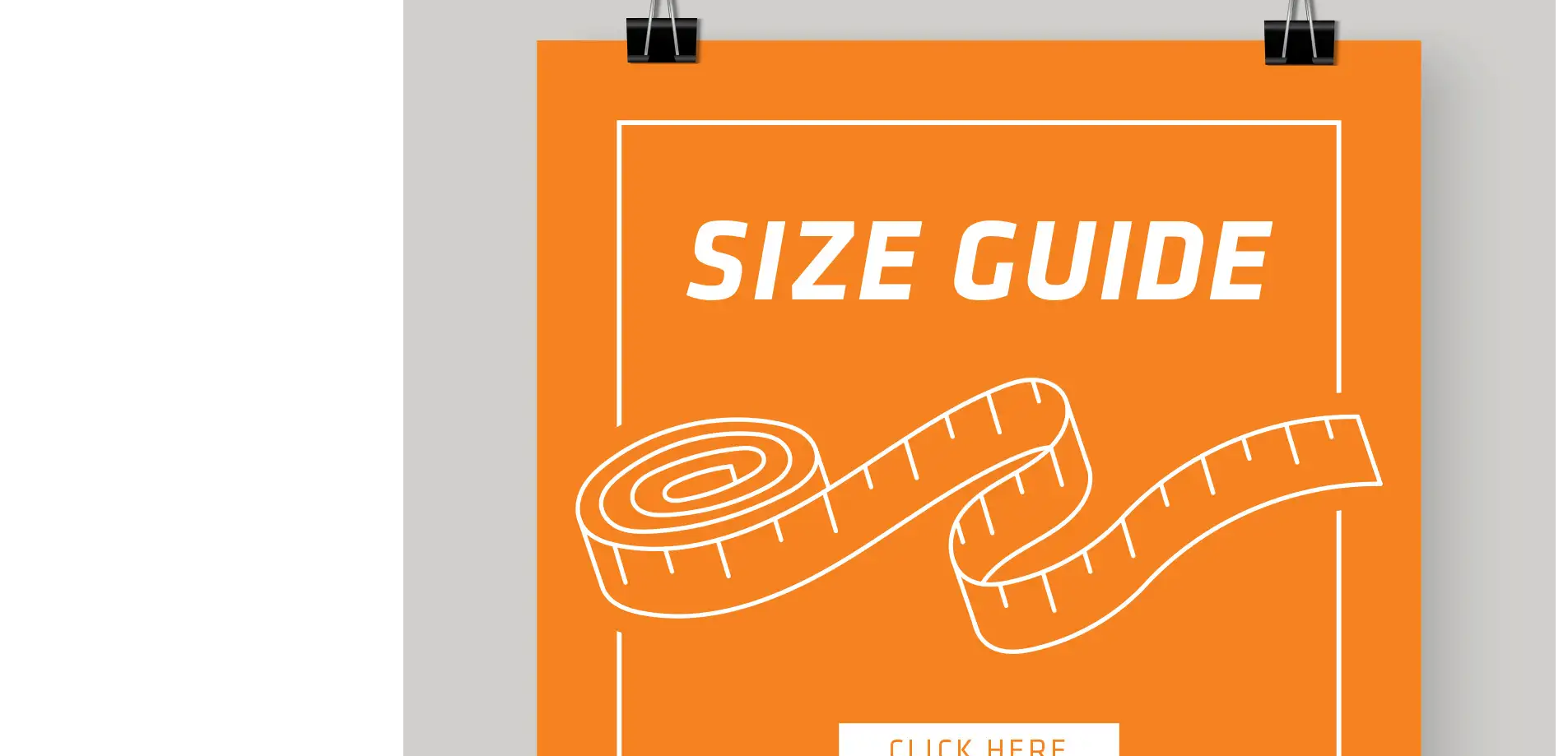
scroll to position [1123, 0]
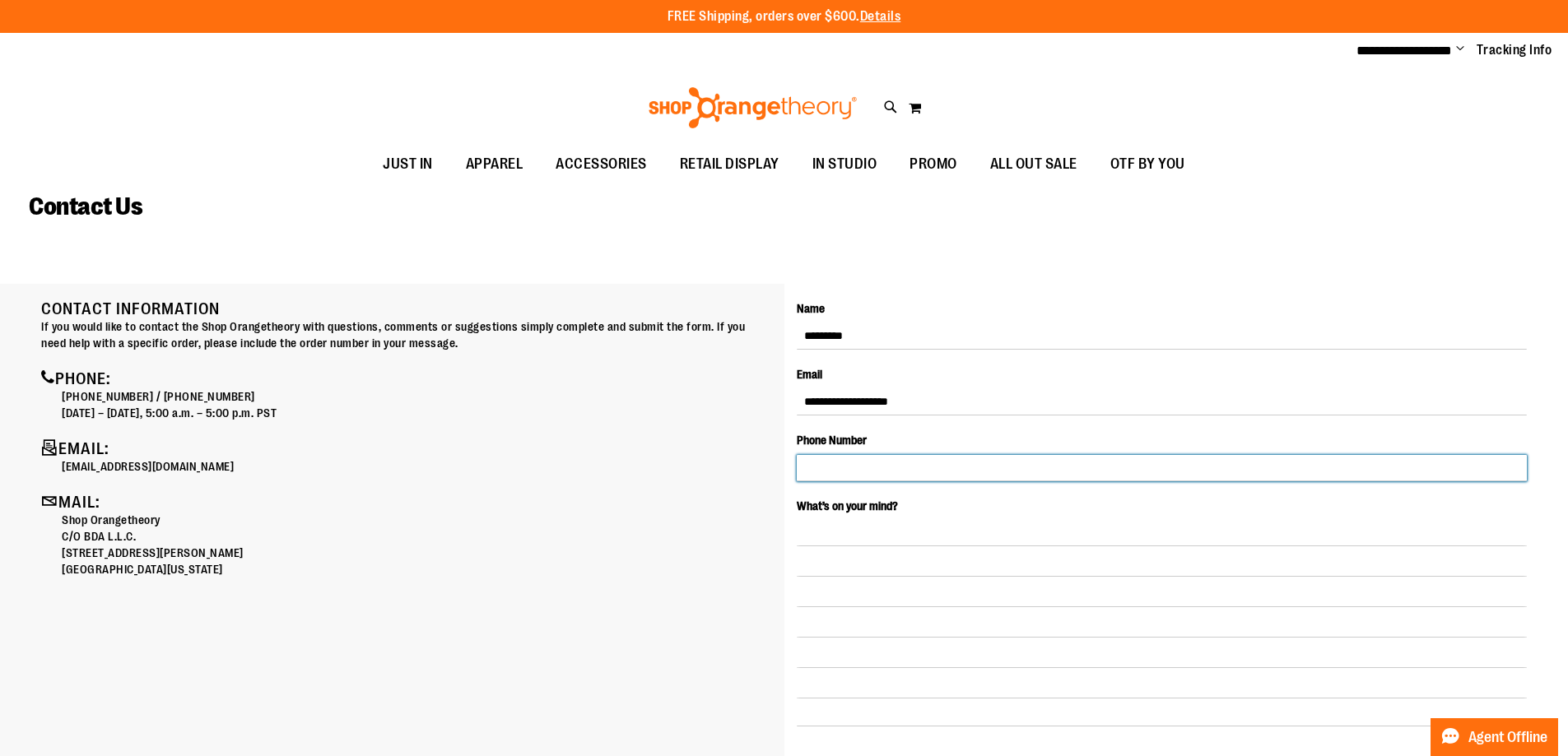
click at [836, 465] on input "Phone Number" at bounding box center [1162, 468] width 731 height 27
type input "**********"
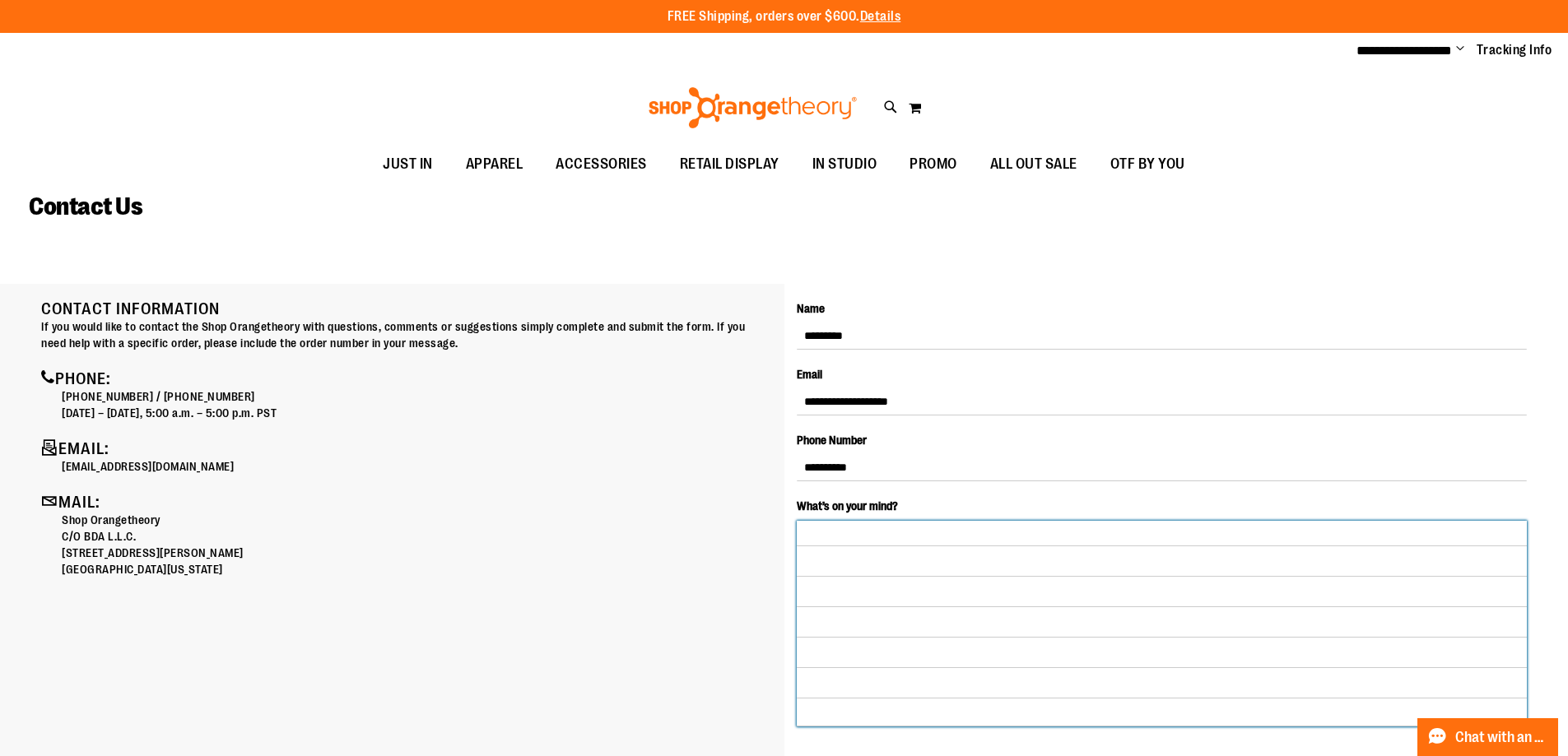
click at [859, 529] on textarea "What’s on your mind?" at bounding box center [1162, 624] width 731 height 206
type textarea "*"
type textarea "**********"
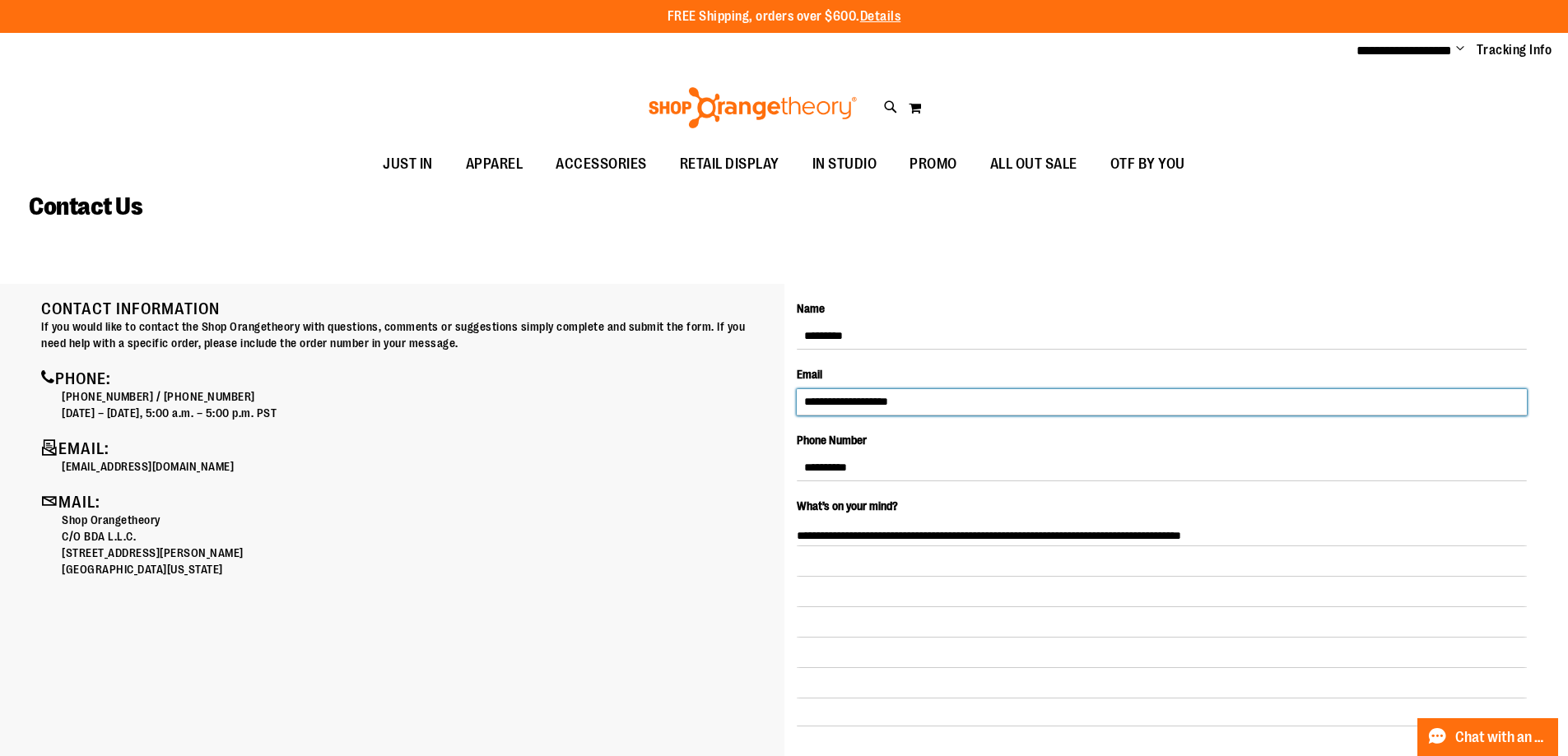
drag, startPoint x: 944, startPoint y: 410, endPoint x: 700, endPoint y: 404, distance: 244.1
click at [701, 284] on div "**********" at bounding box center [784, 284] width 1510 height 0
type input "**********"
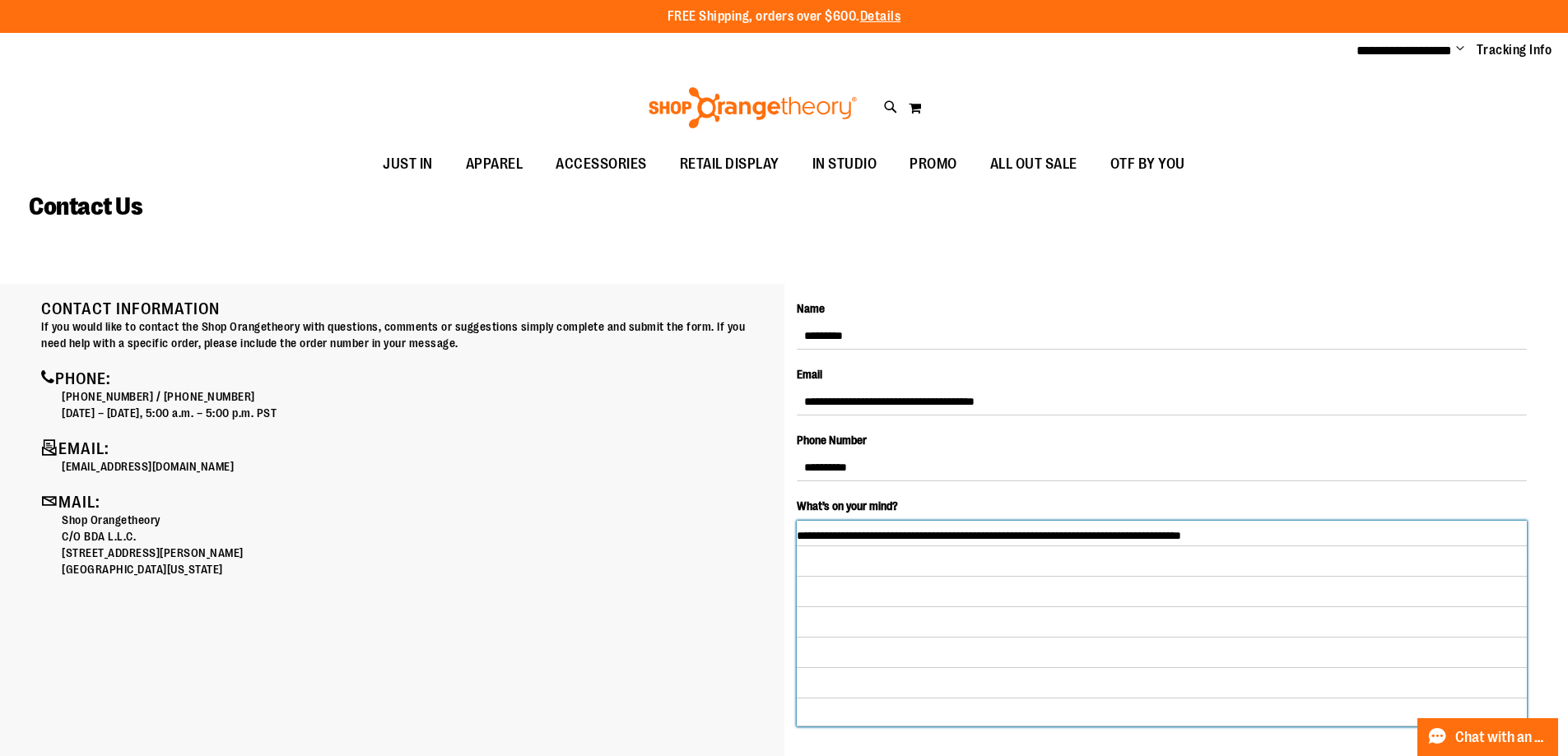
click at [1307, 546] on textarea "**********" at bounding box center [1162, 624] width 731 height 206
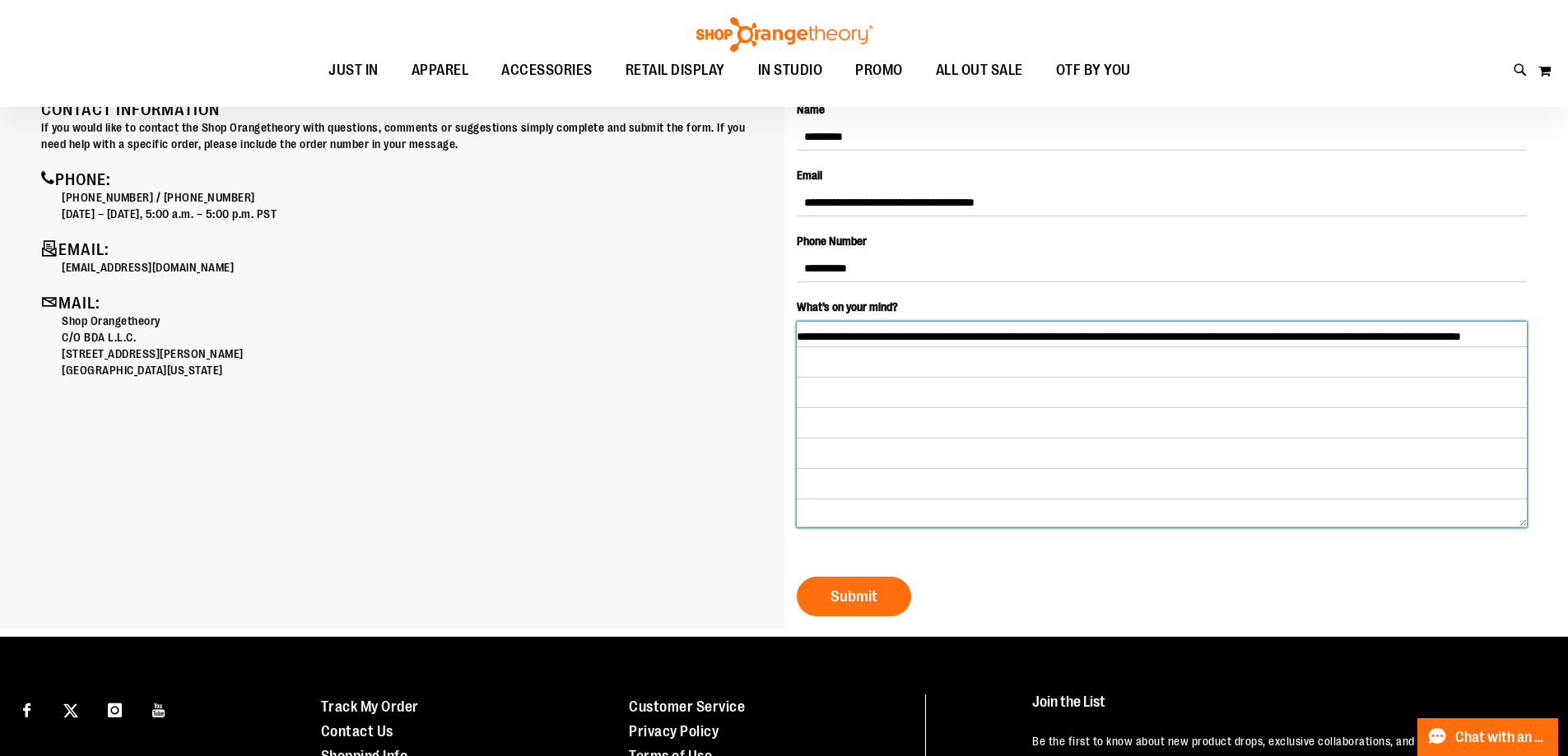
scroll to position [328, 0]
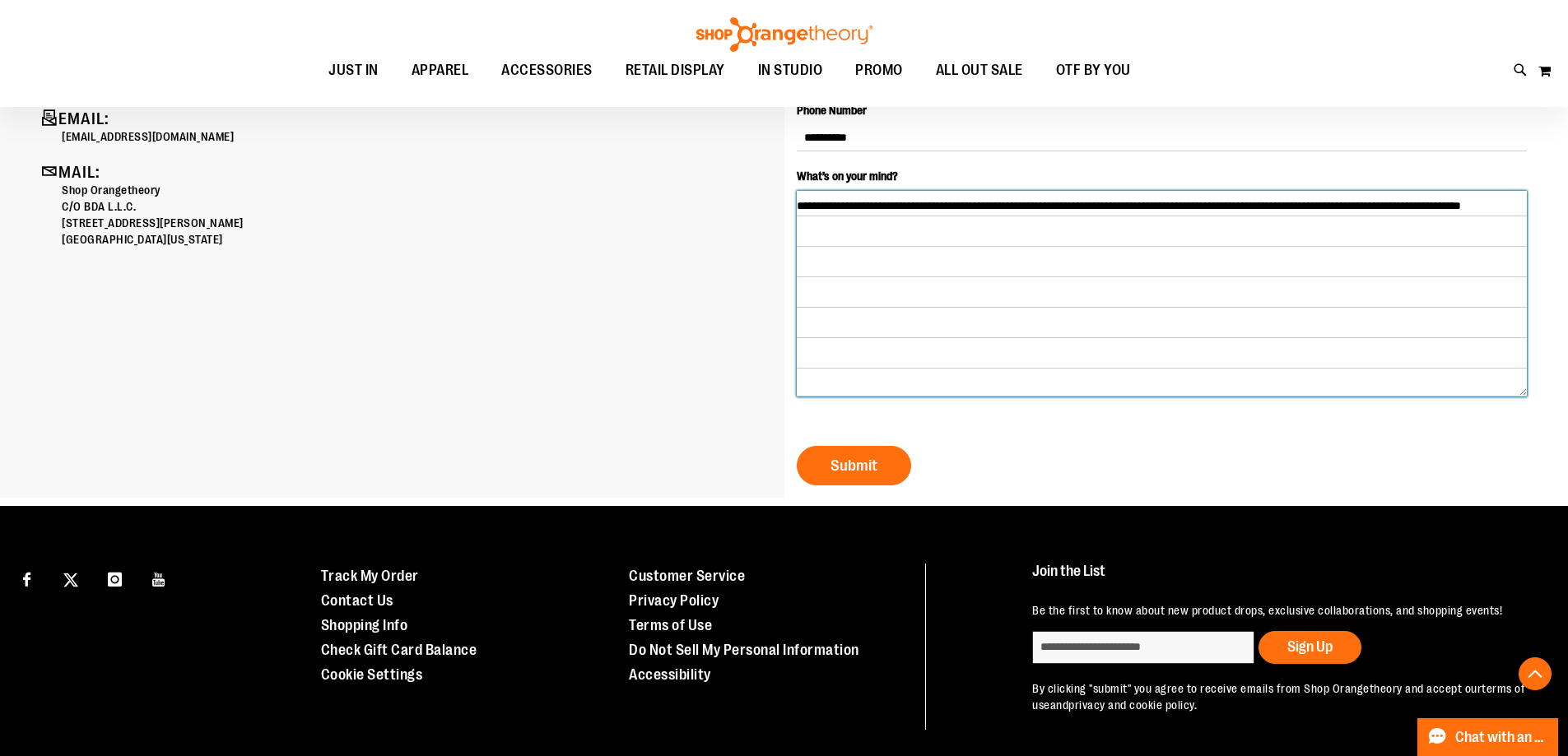
type textarea "**********"
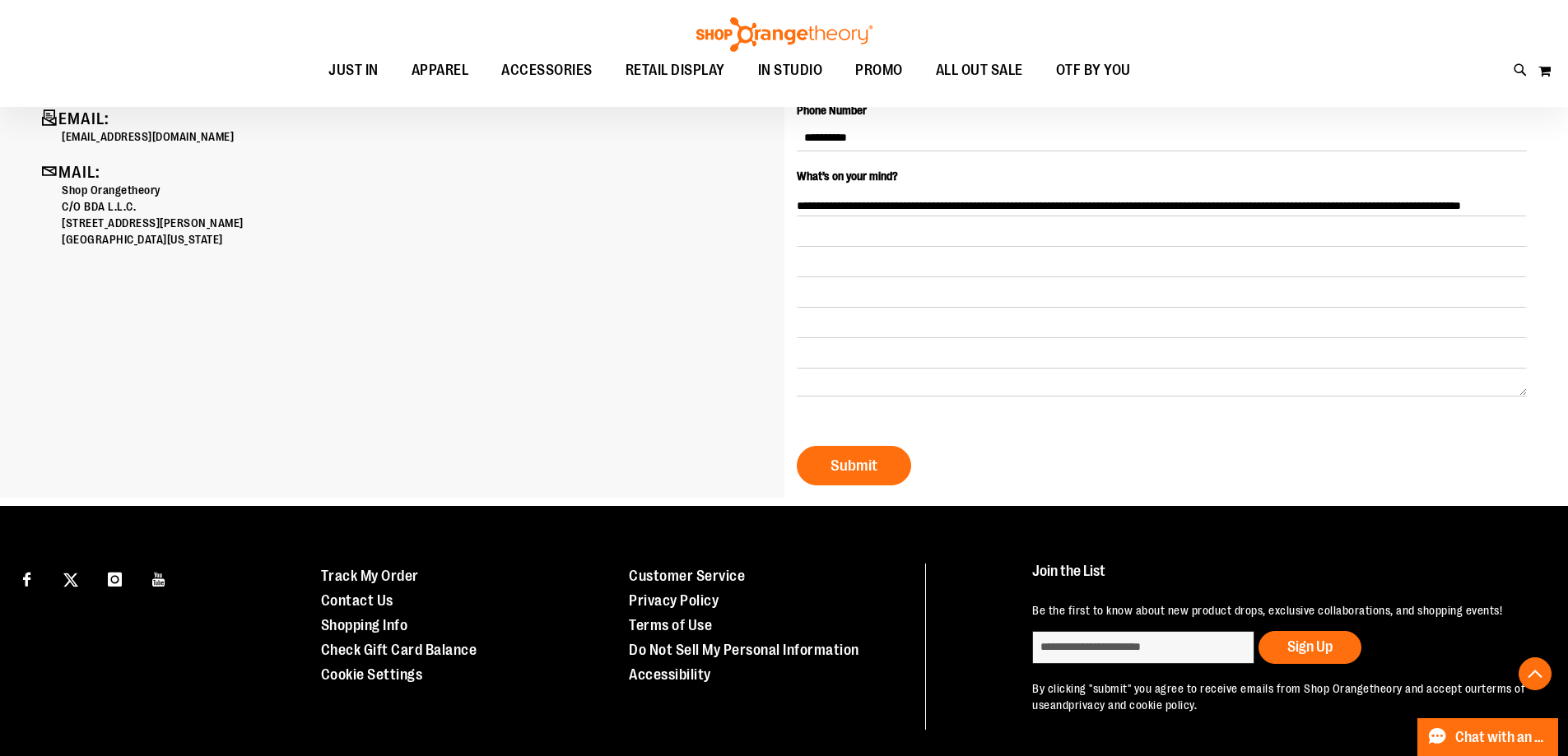
click at [847, 485] on div "**********" at bounding box center [1162, 225] width 756 height 545
click at [876, 471] on span "Submit" at bounding box center [853, 465] width 46 height 18
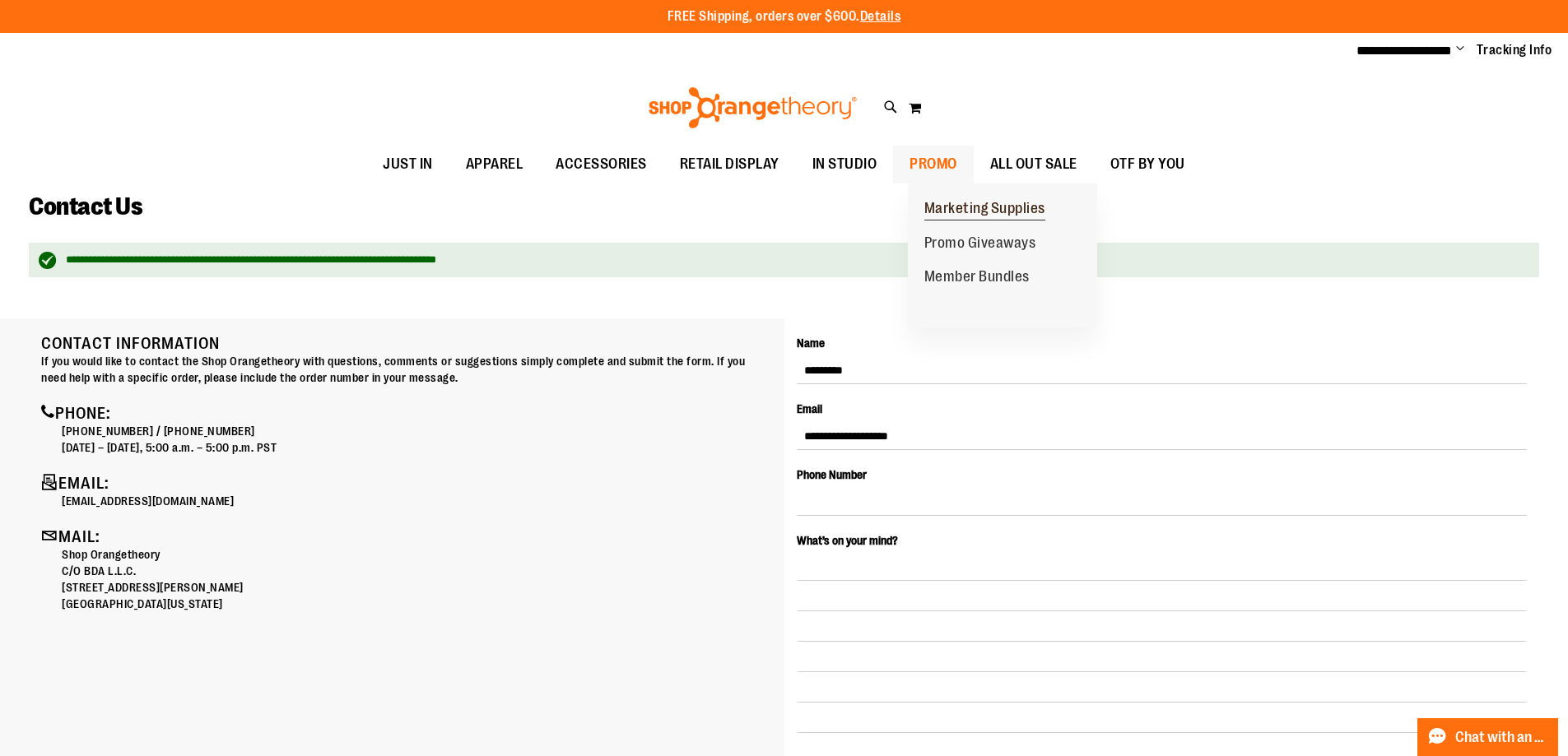
click at [972, 200] on span "Marketing Supplies" at bounding box center [984, 210] width 121 height 21
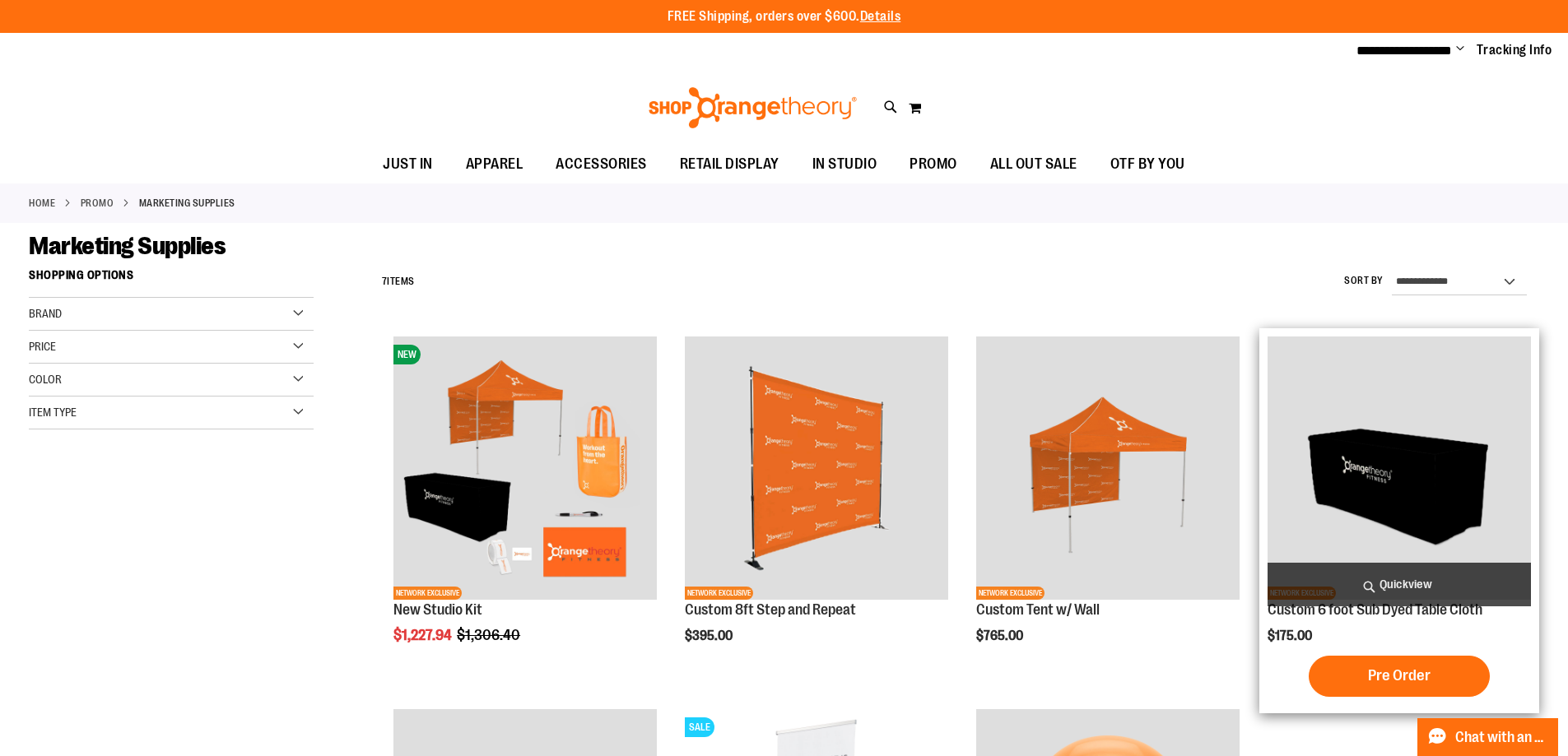
click at [1480, 480] on img "product" at bounding box center [1399, 468] width 264 height 264
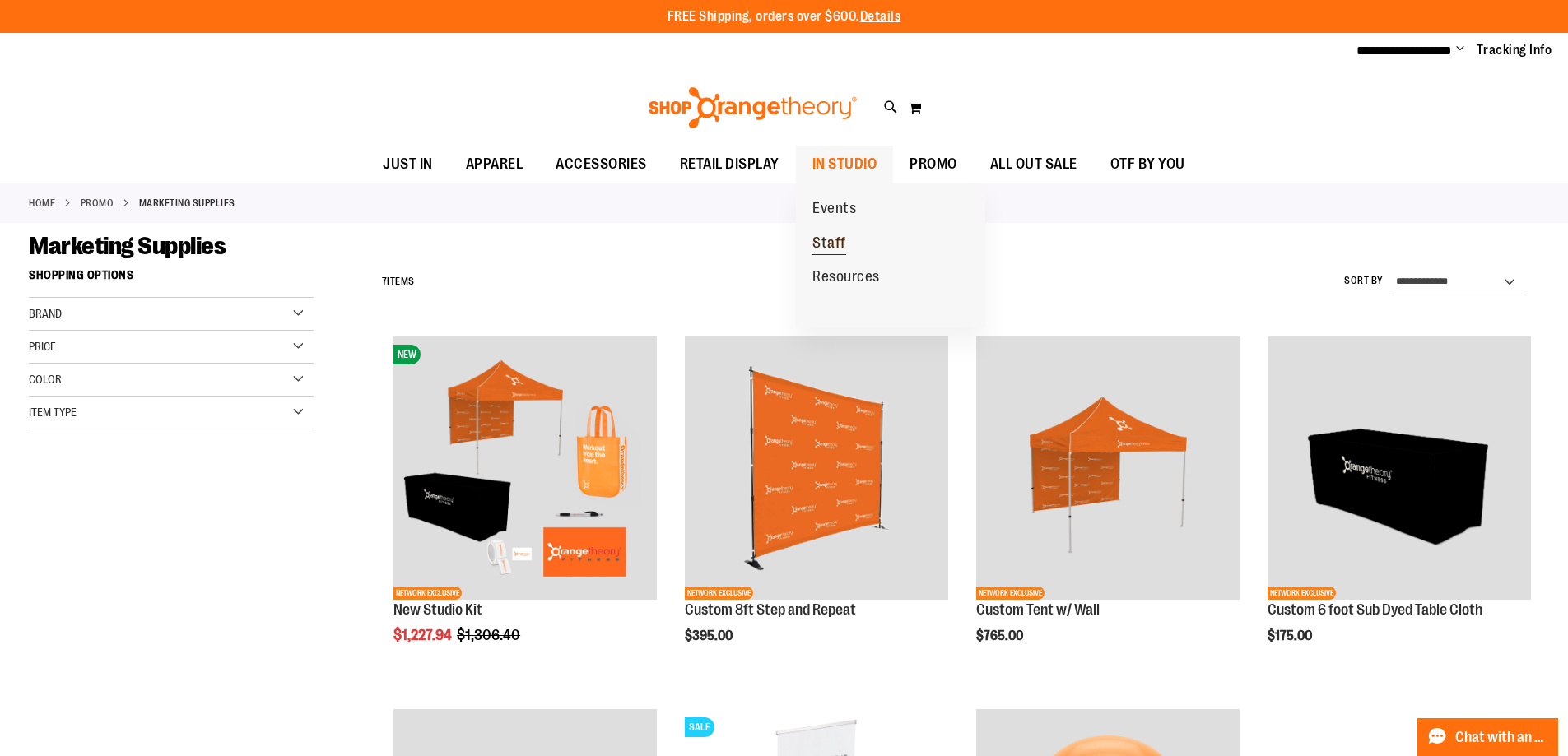
click at [840, 245] on span "Staff" at bounding box center [829, 244] width 34 height 21
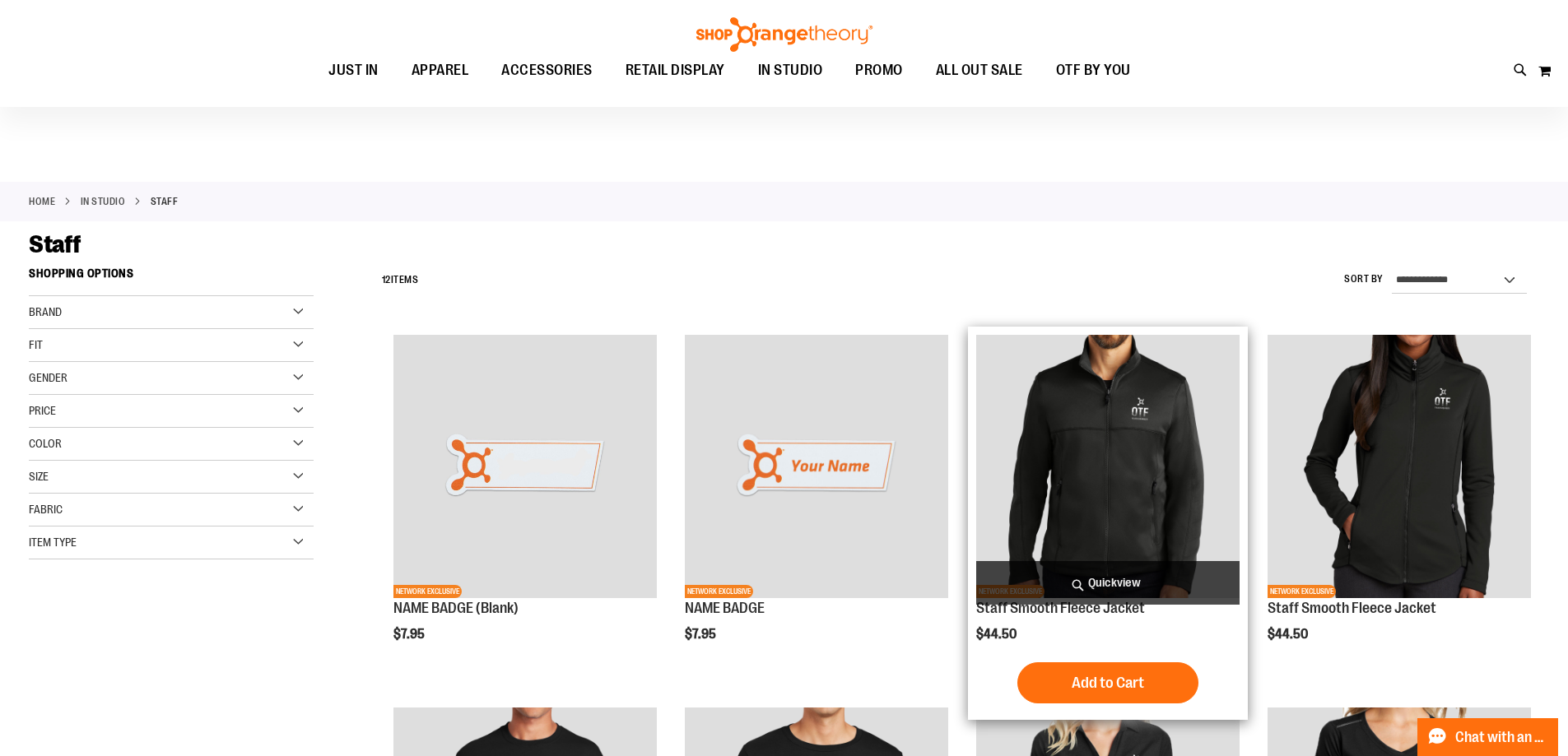
scroll to position [328, 0]
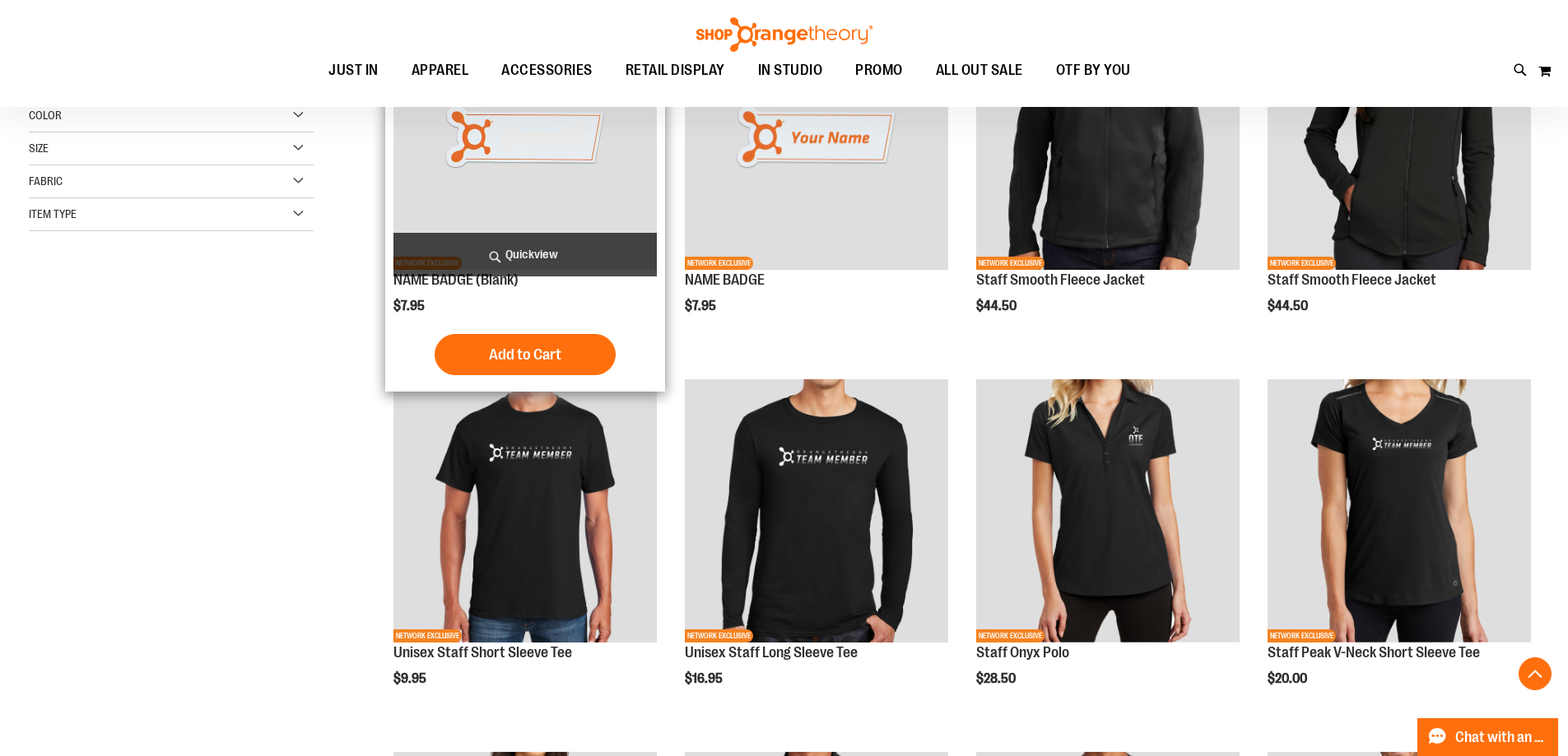
click at [626, 194] on img "product" at bounding box center [525, 138] width 264 height 264
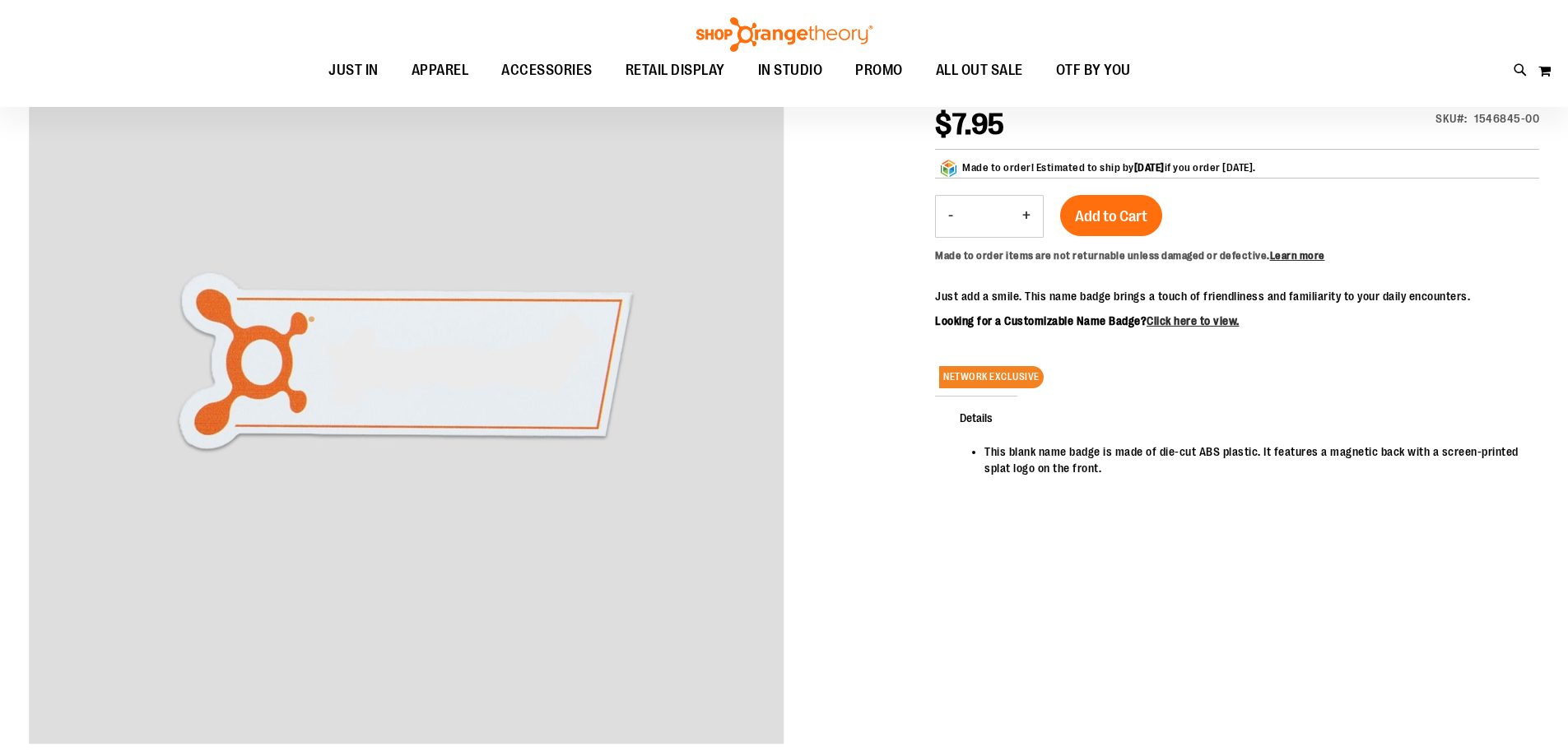
scroll to position [245, 0]
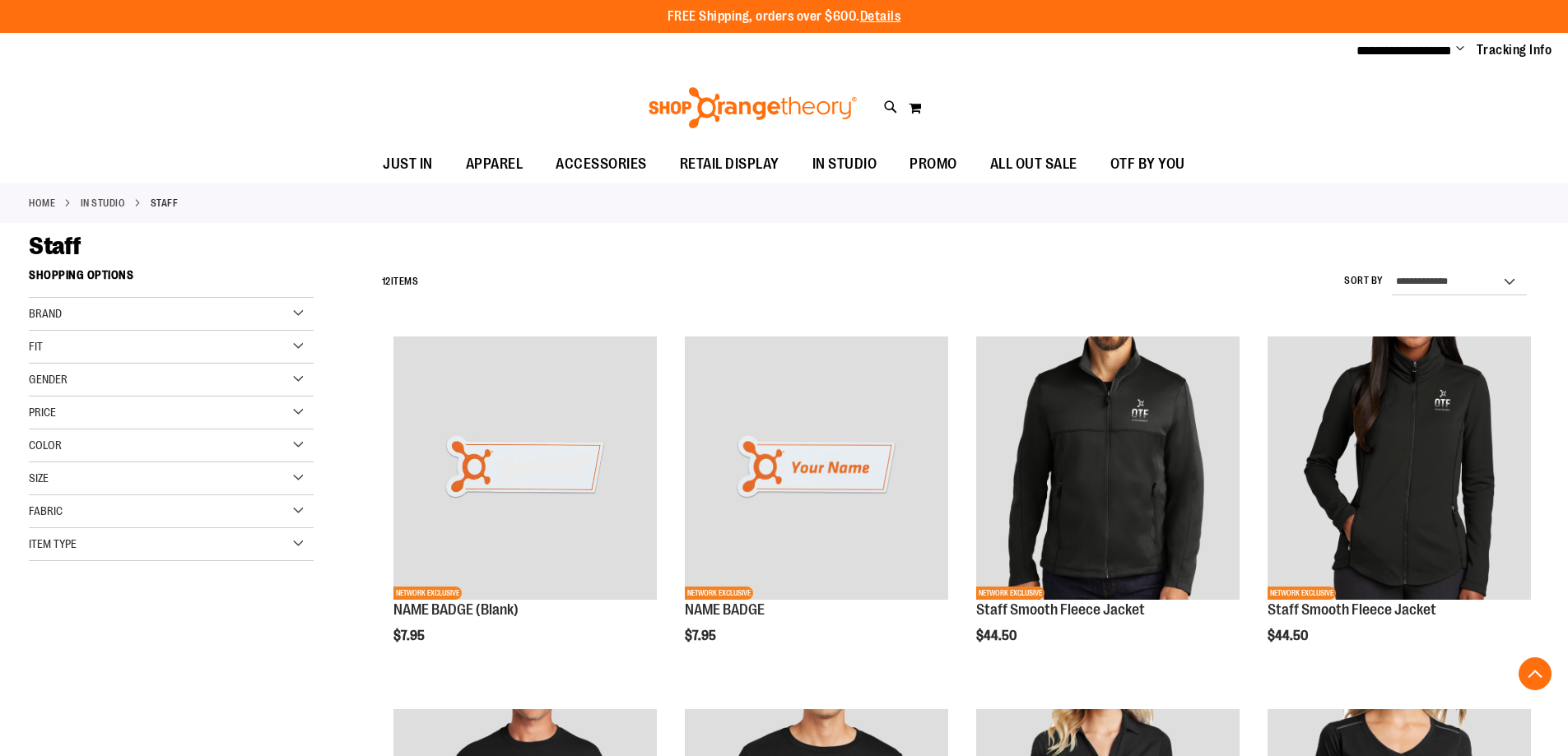
scroll to position [329, 0]
